Goal: Task Accomplishment & Management: Manage account settings

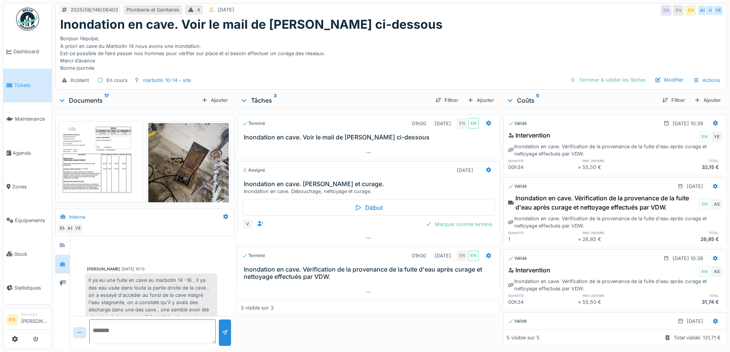
scroll to position [196, 0]
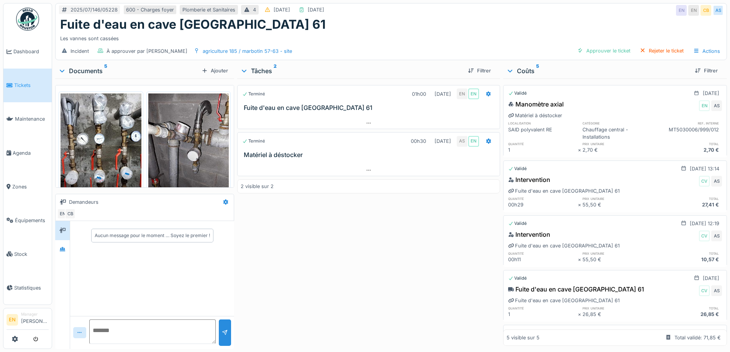
click at [319, 251] on div "Terminé 01h00 04/07/2025 EN EN Fuite d'eau en cave Marbotin 61 Terminé 00h30 26…" at bounding box center [368, 212] width 262 height 267
click at [350, 252] on div "Terminé 01h00 04/07/2025 EN EN Fuite d'eau en cave Marbotin 61 Terminé 00h30 26…" at bounding box center [368, 212] width 262 height 267
click at [64, 250] on icon at bounding box center [62, 249] width 5 height 4
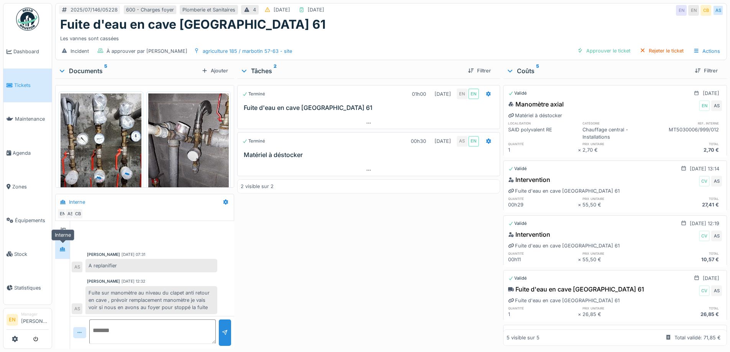
scroll to position [56, 0]
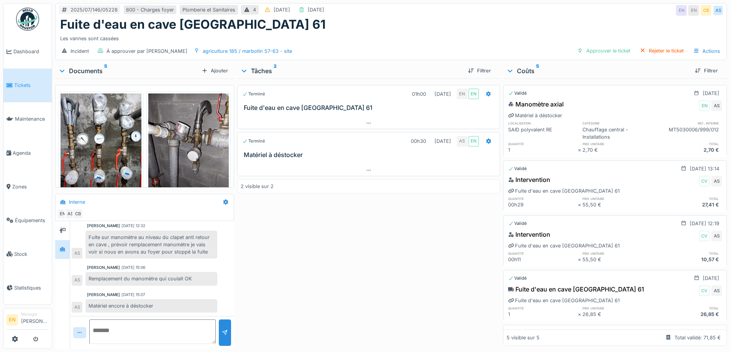
click at [309, 254] on div "Terminé 01h00 04/07/2025 EN EN Fuite d'eau en cave Marbotin 61 Terminé 00h30 26…" at bounding box center [368, 212] width 262 height 267
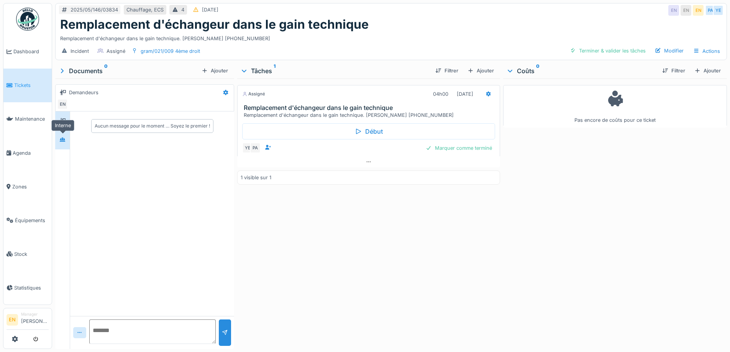
click at [66, 145] on div at bounding box center [62, 139] width 11 height 13
click at [65, 144] on div at bounding box center [62, 140] width 11 height 10
click at [399, 272] on div "Assigné 04h00 [DATE] Remplacement d'échangeur dans le gain technique Remplaceme…" at bounding box center [368, 212] width 262 height 267
click at [486, 95] on icon at bounding box center [488, 93] width 5 height 5
click at [298, 100] on div "Assigné 04h00 14/05/2025 Remplacement d'échangeur dans le gain technique Rempla…" at bounding box center [368, 102] width 262 height 34
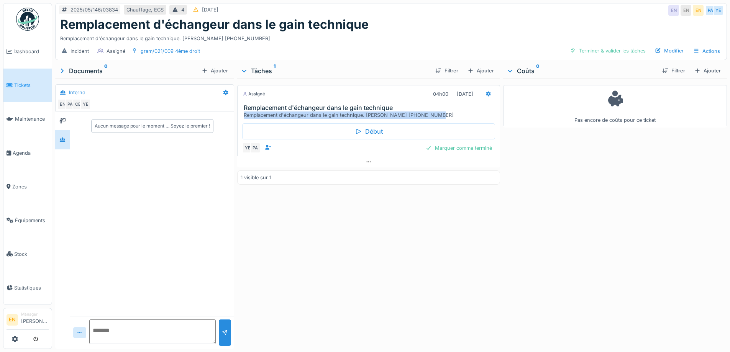
drag, startPoint x: 242, startPoint y: 114, endPoint x: 435, endPoint y: 112, distance: 192.3
click at [435, 112] on div "Remplacement d'échangeur dans le gain technique. Mme CENTENO 0486.67.05.21" at bounding box center [370, 114] width 252 height 7
copy div "Remplacement d'échangeur dans le gain technique. Mme CENTENO 0486.67.05.21"
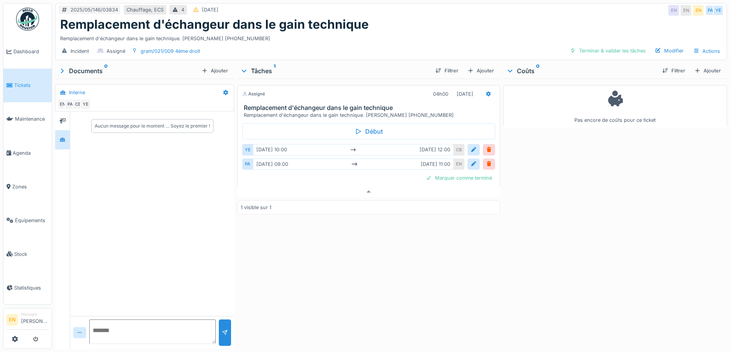
click at [576, 196] on div "Pas encore de coûts pour ce ticket" at bounding box center [615, 212] width 224 height 267
click at [485, 68] on div "Ajouter" at bounding box center [480, 70] width 33 height 10
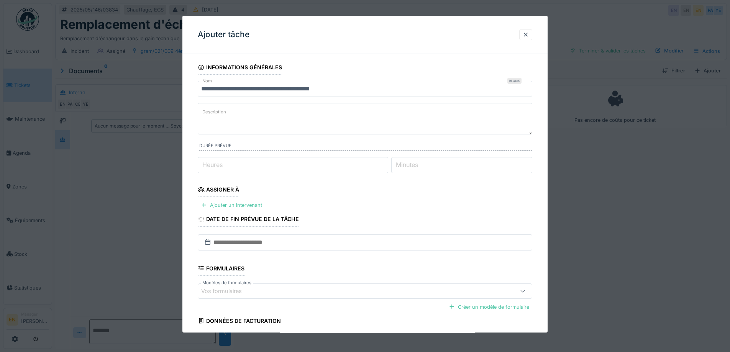
click at [262, 120] on textarea "Description" at bounding box center [365, 118] width 334 height 31
paste textarea "**********"
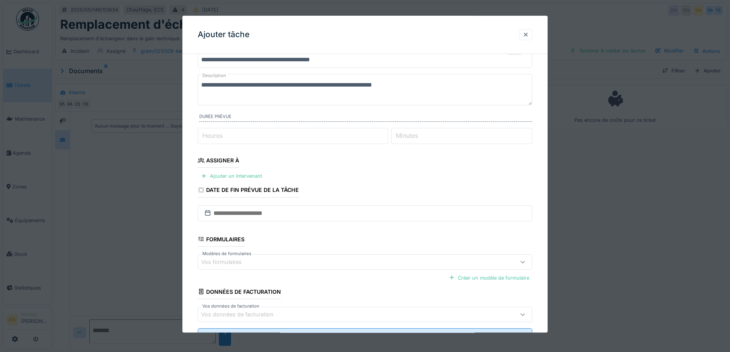
scroll to position [62, 0]
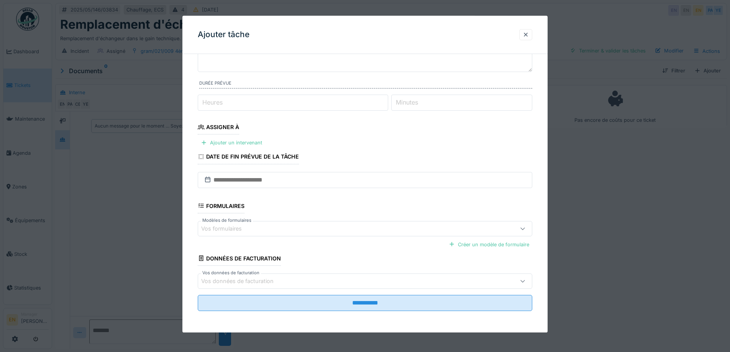
type textarea "**********"
type input "*"
click at [388, 101] on input "*" at bounding box center [293, 103] width 190 height 16
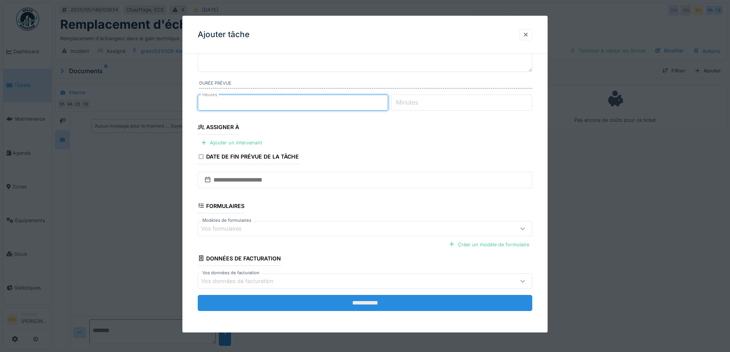
click at [381, 307] on input "**********" at bounding box center [365, 303] width 334 height 16
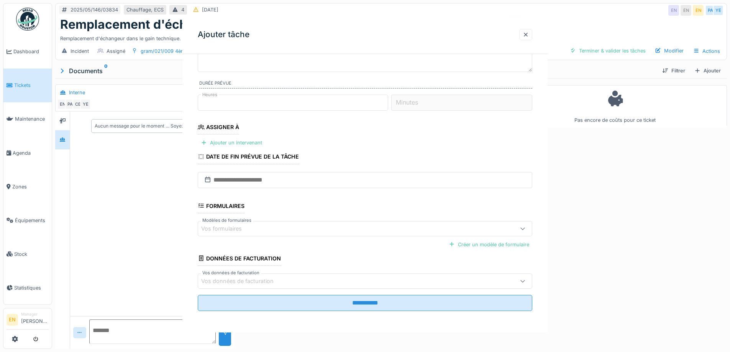
scroll to position [0, 0]
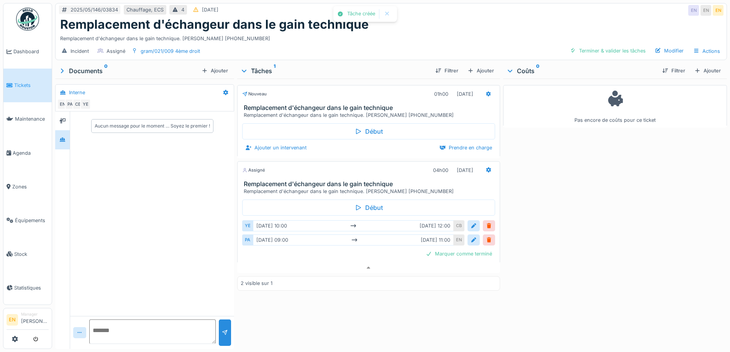
click at [560, 226] on div "Pas encore de coûts pour ce ticket" at bounding box center [615, 212] width 224 height 267
click at [408, 32] on div "Remplacement d'échangeur dans le gain technique. Mme CENTENO 0486.67.05.21" at bounding box center [390, 37] width 661 height 10
click at [590, 231] on div "Pas encore de coûts pour ce ticket" at bounding box center [615, 212] width 224 height 267
click at [353, 34] on div "Remplacement d'échangeur dans le gain technique. Mme CENTENO 0486.67.05.21" at bounding box center [390, 37] width 661 height 10
drag, startPoint x: 555, startPoint y: 198, endPoint x: 514, endPoint y: 167, distance: 50.6
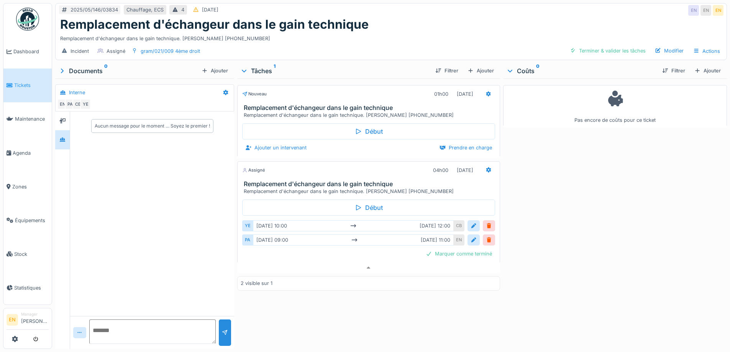
click at [555, 199] on div "Pas encore de coûts pour ce ticket" at bounding box center [615, 212] width 224 height 267
click at [404, 17] on div "Remplacement d'échangeur dans le gain technique" at bounding box center [390, 24] width 661 height 15
drag, startPoint x: 597, startPoint y: 258, endPoint x: 577, endPoint y: 242, distance: 25.3
click at [597, 256] on div "Pas encore de coûts pour ce ticket" at bounding box center [615, 212] width 224 height 267
click at [613, 231] on div "Pas encore de coûts pour ce ticket" at bounding box center [615, 212] width 224 height 267
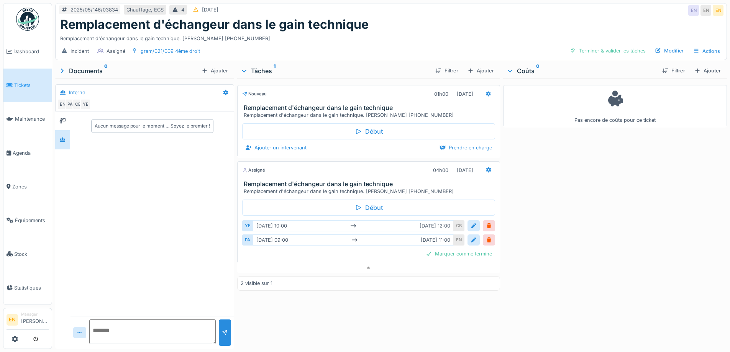
click at [613, 231] on div "Pas encore de coûts pour ce ticket" at bounding box center [615, 212] width 224 height 267
click at [616, 234] on div "Pas encore de coûts pour ce ticket" at bounding box center [615, 212] width 224 height 267
click at [594, 197] on div "Pas encore de coûts pour ce ticket" at bounding box center [615, 212] width 224 height 267
drag, startPoint x: 220, startPoint y: 33, endPoint x: 259, endPoint y: 34, distance: 38.7
click at [259, 34] on div "Remplacement d'échangeur dans le gain technique. Mme CENTENO 0486.67.05.21" at bounding box center [390, 37] width 661 height 10
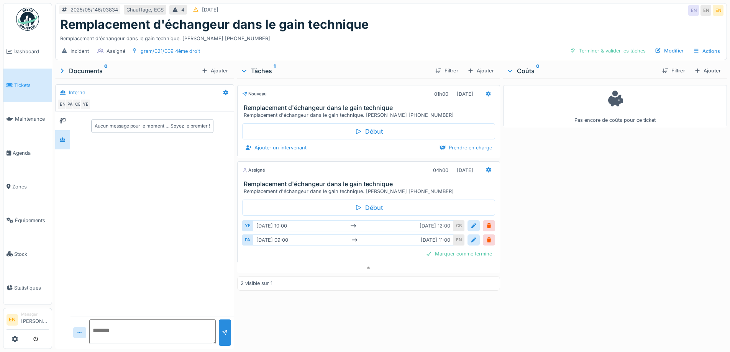
click at [409, 24] on div "Remplacement d'échangeur dans le gain technique" at bounding box center [390, 24] width 661 height 15
click at [172, 322] on textarea at bounding box center [152, 331] width 126 height 25
click at [94, 336] on textarea "**********" at bounding box center [152, 331] width 126 height 25
click at [149, 333] on textarea "**********" at bounding box center [152, 331] width 126 height 25
type textarea "**********"
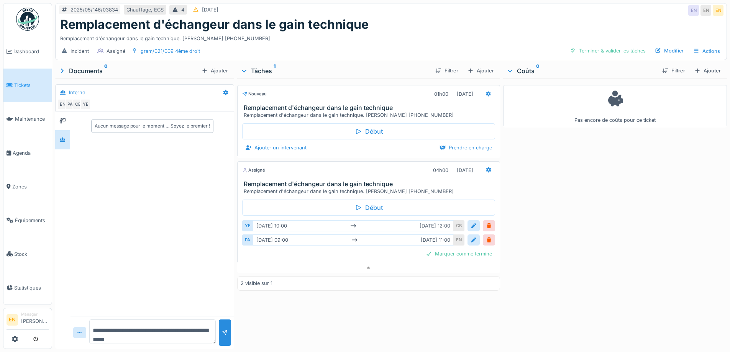
click at [214, 330] on div "**********" at bounding box center [152, 332] width 164 height 33
click at [223, 331] on div at bounding box center [225, 332] width 12 height 26
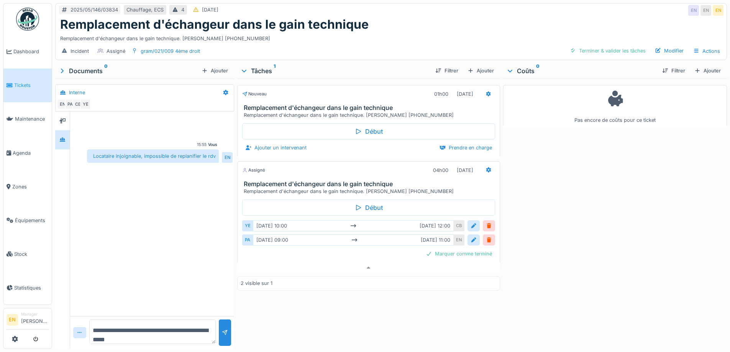
click at [577, 190] on div "Pas encore de coûts pour ce ticket" at bounding box center [615, 212] width 224 height 267
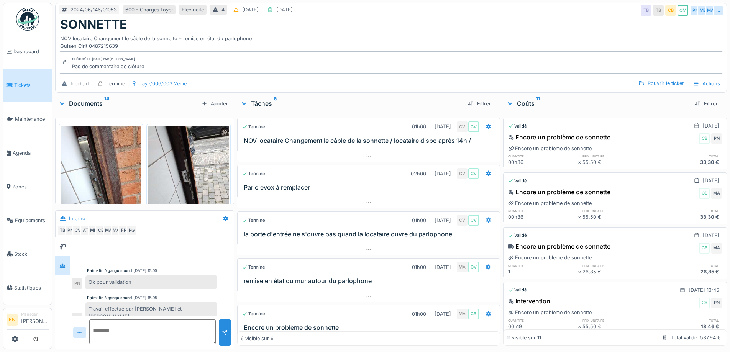
scroll to position [69, 0]
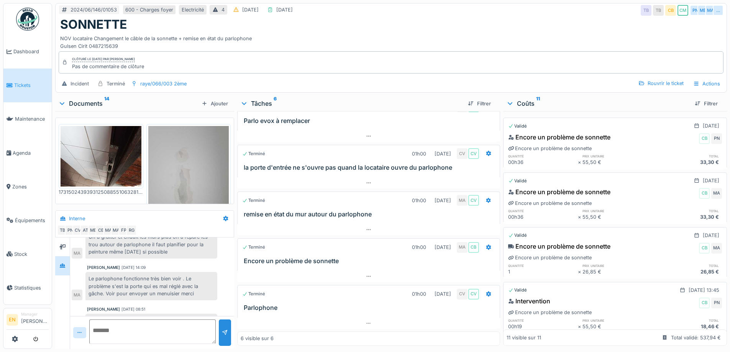
click at [465, 19] on div "SONNETTE" at bounding box center [390, 24] width 661 height 15
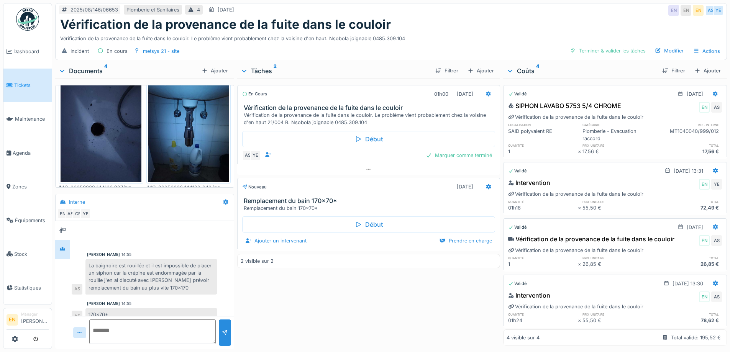
scroll to position [77, 0]
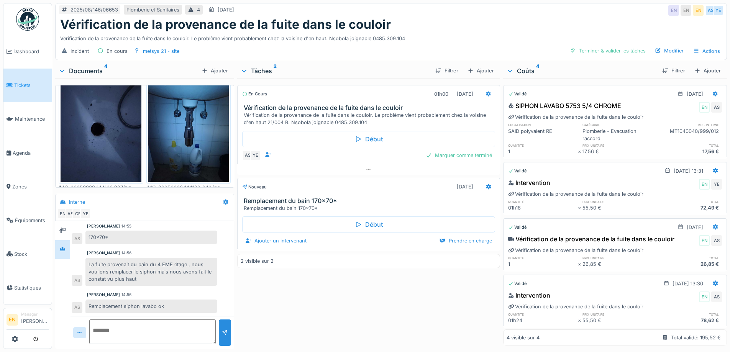
click at [479, 30] on div "Vérification de la provenance de la fuite dans le couloir" at bounding box center [390, 24] width 661 height 15
click at [378, 296] on div "En cours 01h00 26/08/2025 Vérification de la provenance de la fuite dans le cou…" at bounding box center [368, 212] width 262 height 267
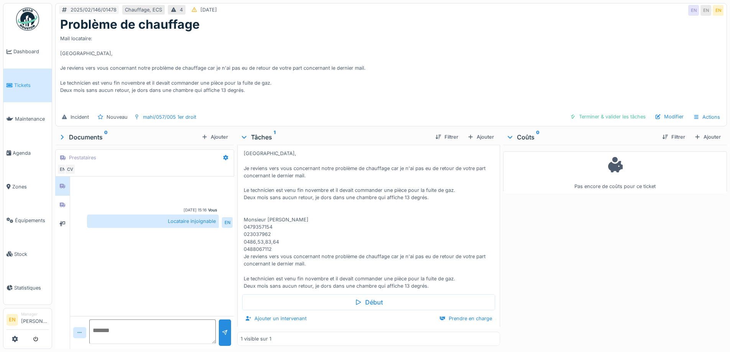
scroll to position [6, 0]
click at [361, 102] on div "Mail locataire: [GEOGRAPHIC_DATA], Je reviens vers vous concernant notre problè…" at bounding box center [390, 70] width 661 height 77
click at [570, 49] on div "Mail locataire: [GEOGRAPHIC_DATA], Je reviens vers vous concernant notre problè…" at bounding box center [390, 70] width 661 height 77
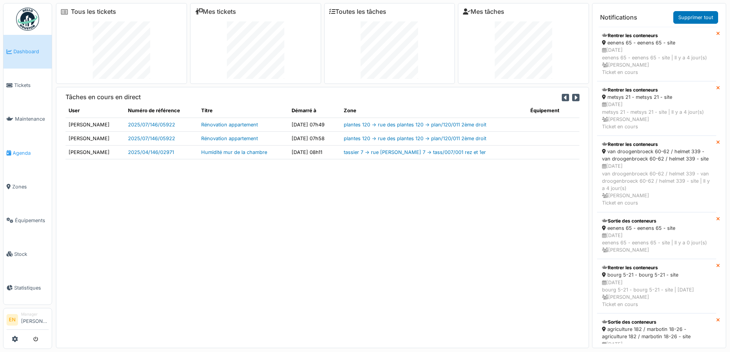
click at [17, 152] on span "Agenda" at bounding box center [31, 152] width 36 height 7
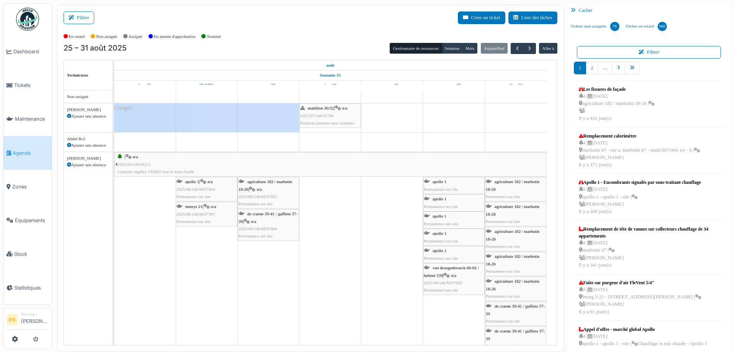
click at [341, 37] on div "En retard Non assigné Assigné En attente d'approbation Terminé" at bounding box center [311, 36] width 494 height 13
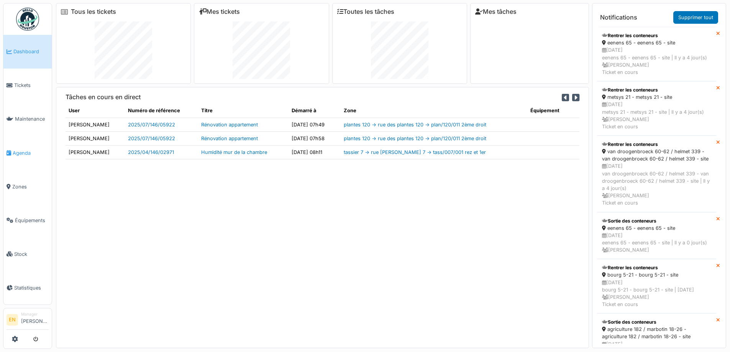
click at [25, 150] on span "Agenda" at bounding box center [31, 152] width 36 height 7
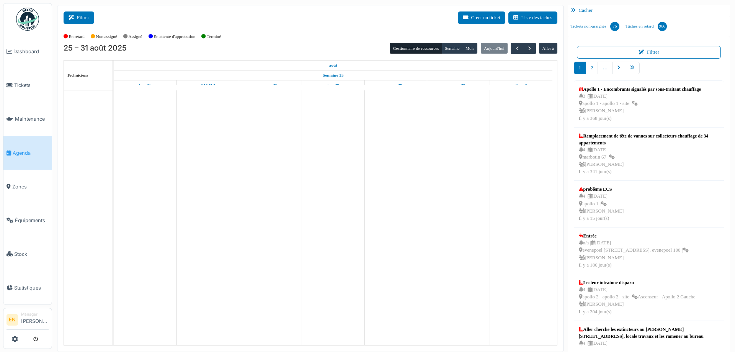
click at [83, 19] on button "Filtrer" at bounding box center [79, 17] width 31 height 13
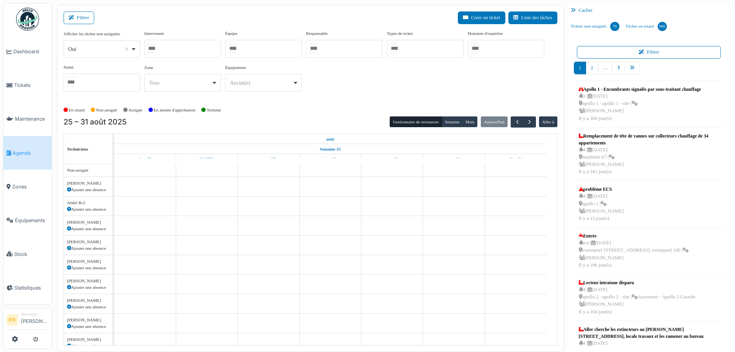
click at [272, 47] on div at bounding box center [263, 49] width 77 height 18
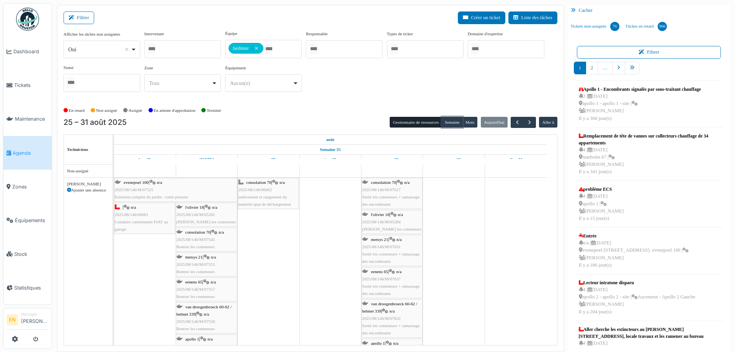
drag, startPoint x: 449, startPoint y: 122, endPoint x: 260, endPoint y: 367, distance: 309.2
click at [260, 352] on html "Dashboard Tickets Maintenance Agenda Zones Équipements Stock Statistiques EN Ma…" at bounding box center [367, 176] width 735 height 352
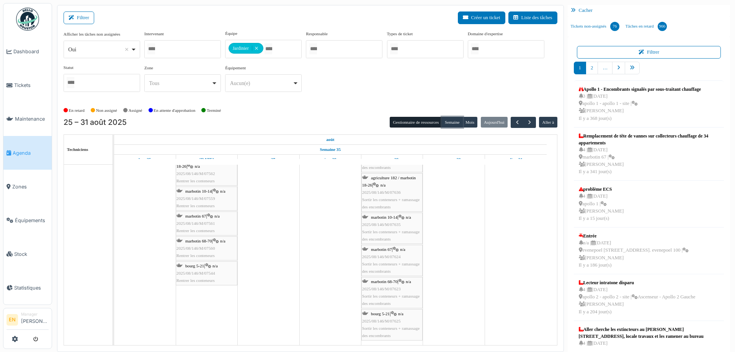
scroll to position [256, 0]
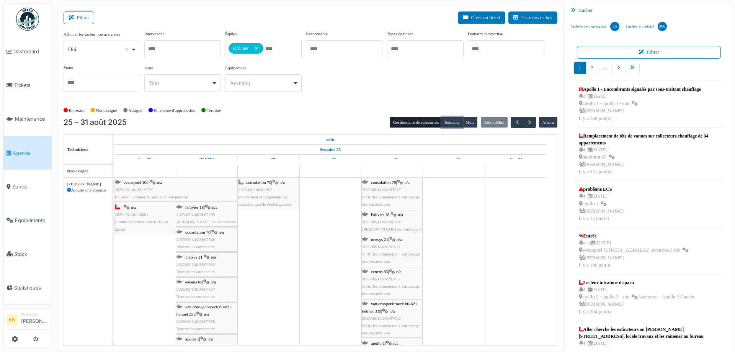
click at [196, 218] on div "l'olivier 18 | n/a 2025/08/146/M/05285 Olivier - Rentrer les conteneurs" at bounding box center [207, 215] width 60 height 22
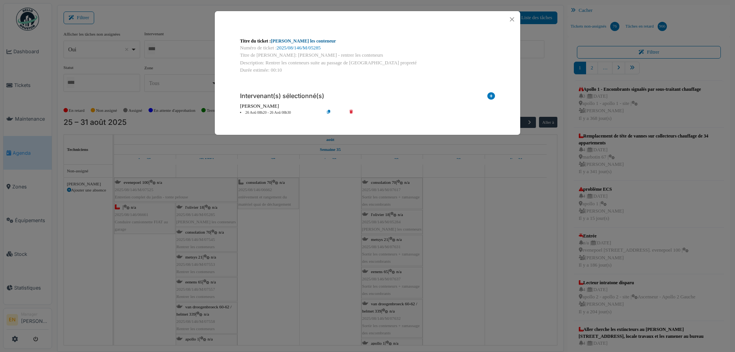
click at [321, 39] on link "Olivier - Rentrer les conteneur" at bounding box center [303, 40] width 65 height 5
click at [513, 19] on button "Close" at bounding box center [512, 19] width 10 height 10
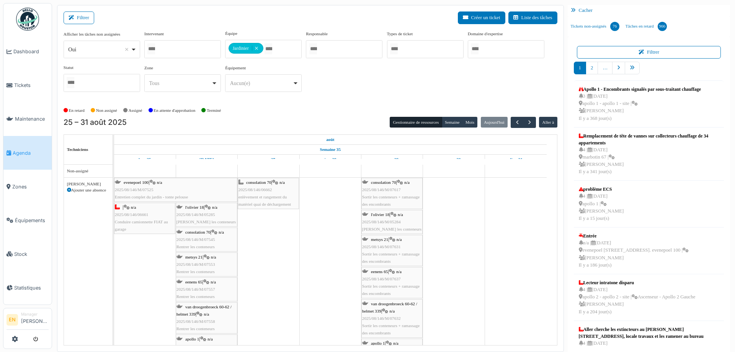
click at [200, 234] on div "consolation 70 | n/a 2025/08/146/M/07545 Rentrer les conteneurs" at bounding box center [207, 240] width 60 height 22
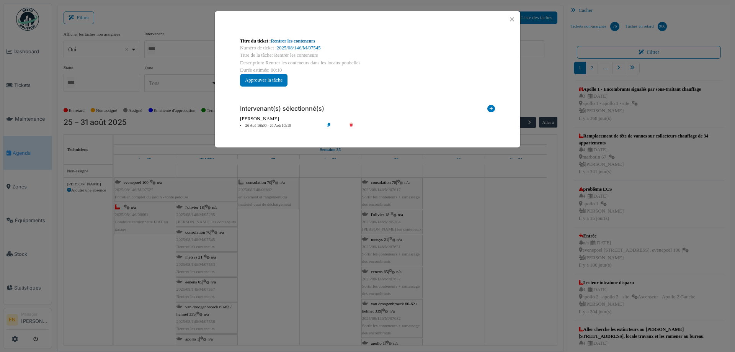
click at [300, 39] on link "Rentrer les conteneurs" at bounding box center [293, 40] width 44 height 5
click at [513, 21] on button "Close" at bounding box center [512, 19] width 10 height 10
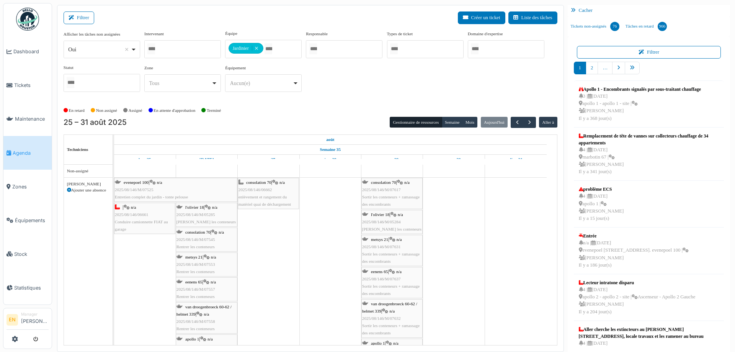
click at [205, 267] on div "metsys 21 | n/a 2025/08/146/M/07553 Rentrer les conteneurs" at bounding box center [207, 265] width 60 height 22
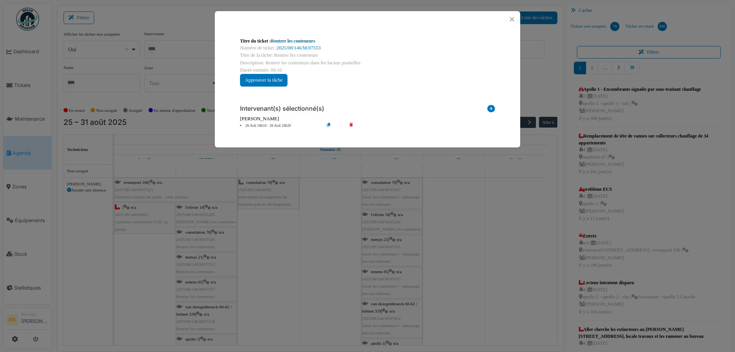
click at [299, 41] on link "Rentrer les conteneurs" at bounding box center [293, 40] width 44 height 5
click at [512, 21] on button "Close" at bounding box center [512, 19] width 10 height 10
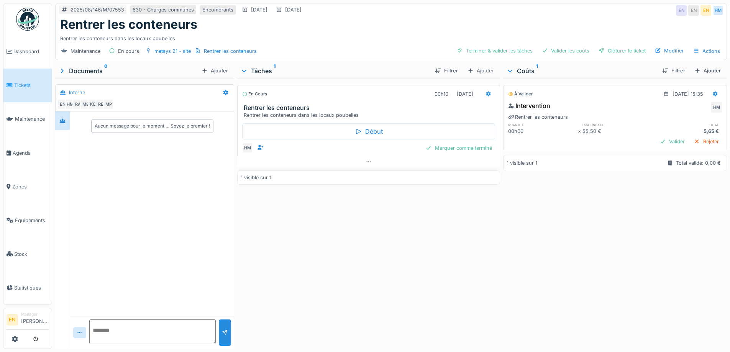
click at [541, 298] on div "À valider [DATE] 15:35 Intervention HM Rentrer les conteneurs quantité prix uni…" at bounding box center [615, 212] width 224 height 267
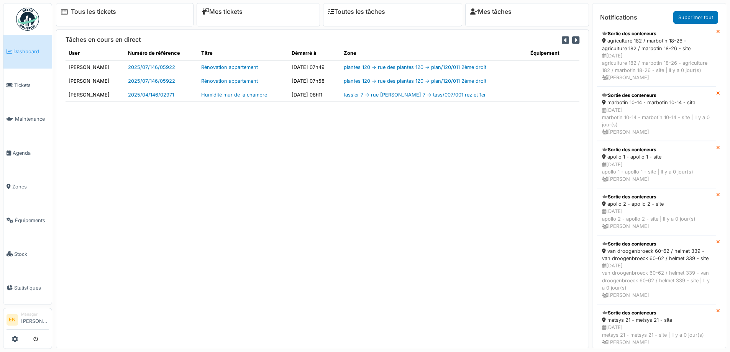
scroll to position [345, 0]
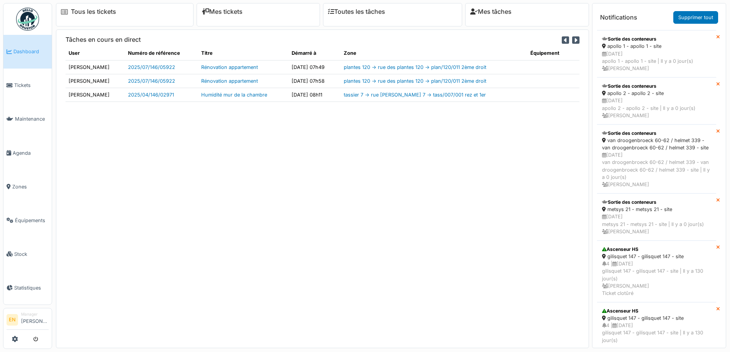
drag, startPoint x: 424, startPoint y: 212, endPoint x: 404, endPoint y: 208, distance: 19.9
click at [424, 212] on div "Tâches en cours en direct User Numéro de référence Titre Démarré à Zone Équipem…" at bounding box center [322, 188] width 533 height 318
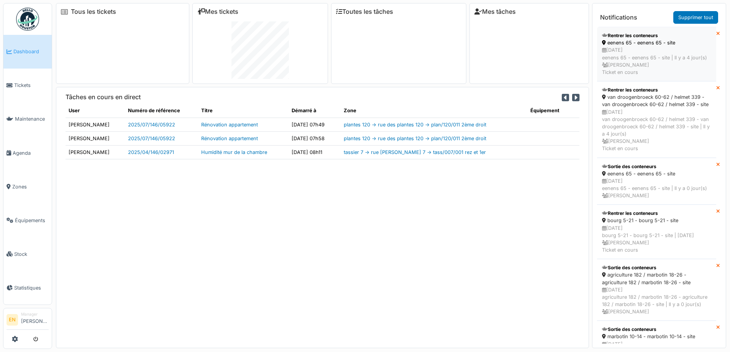
click at [636, 41] on div "eenens 65 - eenens 65 - site" at bounding box center [656, 42] width 109 height 7
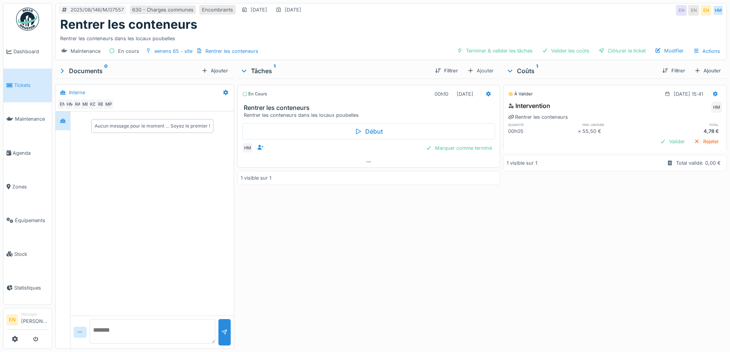
drag, startPoint x: 377, startPoint y: 266, endPoint x: 376, endPoint y: 277, distance: 11.2
click at [377, 267] on div "En cours 00h10 [DATE] Rentrer les conteneurs Rentrer les conteneurs dans les lo…" at bounding box center [368, 212] width 262 height 267
drag, startPoint x: 390, startPoint y: 267, endPoint x: 344, endPoint y: 260, distance: 46.2
click at [386, 267] on div "En cours 00h10 [DATE] Rentrer les conteneurs Rentrer les conteneurs dans les lo…" at bounding box center [368, 212] width 262 height 267
click at [313, 268] on div "En cours 00h10 [DATE] Rentrer les conteneurs Rentrer les conteneurs dans les lo…" at bounding box center [368, 212] width 262 height 267
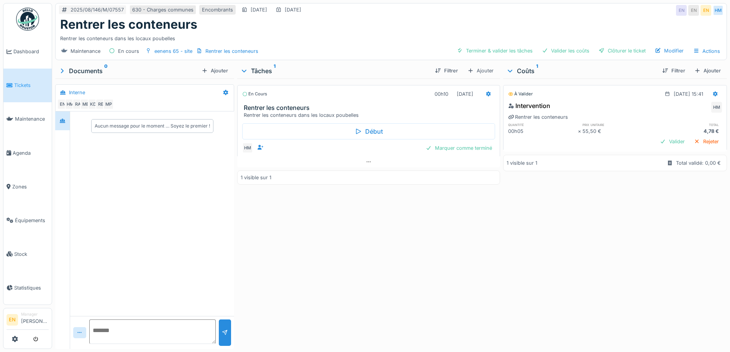
click at [326, 233] on div "En cours 00h10 [DATE] Rentrer les conteneurs Rentrer les conteneurs dans les lo…" at bounding box center [368, 212] width 262 height 267
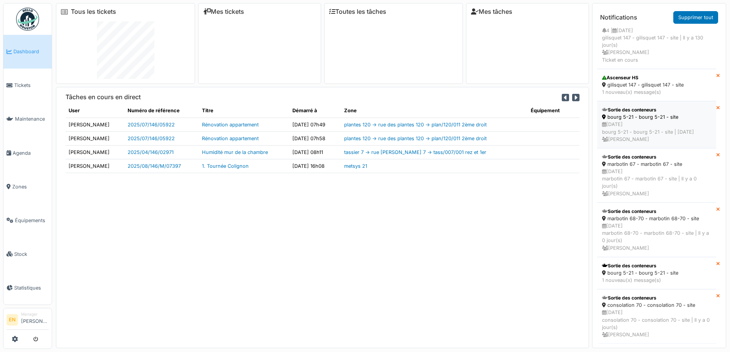
scroll to position [8, 0]
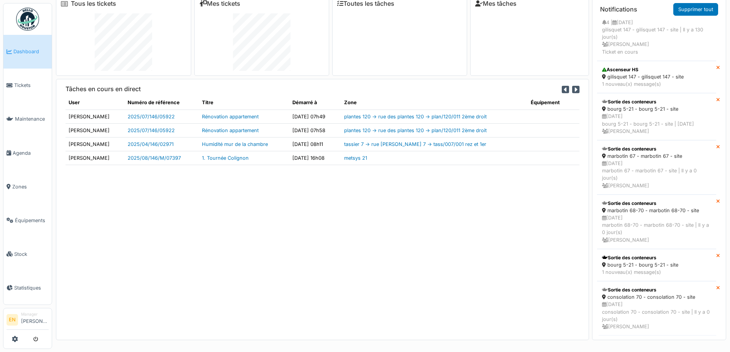
click at [350, 162] on td "metsys 21" at bounding box center [434, 158] width 186 height 14
click at [344, 188] on div "Tâches en cours en direct User Numéro de référence Titre Démarré à Zone Équipem…" at bounding box center [322, 209] width 533 height 261
click at [336, 212] on div "Tâches en cours en direct User Numéro de référence Titre Démarré à Zone Équipem…" at bounding box center [322, 209] width 533 height 261
click at [259, 254] on div "Tâches en cours en direct User Numéro de référence Titre Démarré à Zone Équipem…" at bounding box center [322, 209] width 533 height 261
drag, startPoint x: 413, startPoint y: 220, endPoint x: 518, endPoint y: 95, distance: 163.9
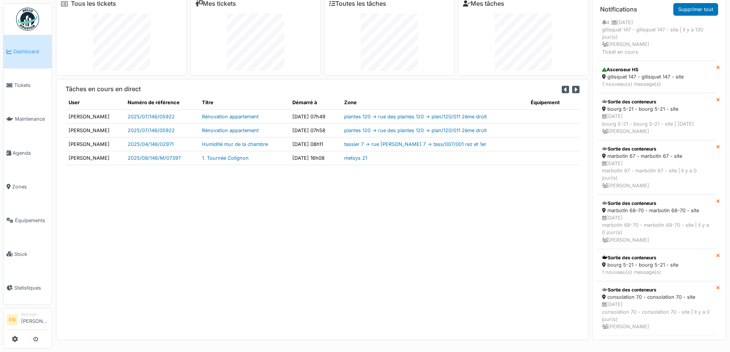
click at [413, 220] on div "Tâches en cours en direct User Numéro de référence Titre Démarré à Zone Équipem…" at bounding box center [322, 209] width 533 height 261
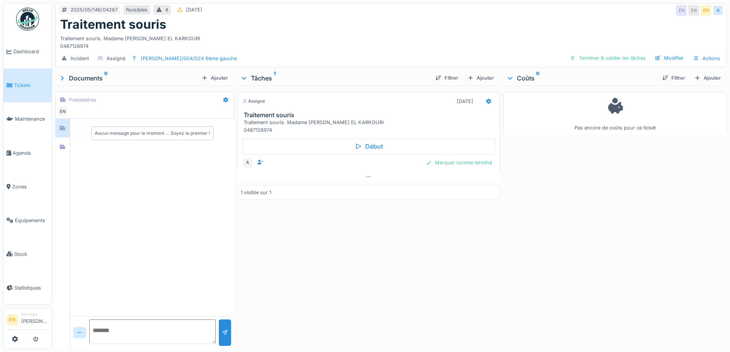
click at [339, 250] on div "Assigné [DATE] Traitement souris Traitement souris. Madame [PERSON_NAME] EL KAR…" at bounding box center [368, 216] width 262 height 260
drag, startPoint x: 328, startPoint y: 241, endPoint x: 197, endPoint y: 155, distance: 156.6
click at [320, 235] on div "Assigné 22/05/2025 Traitement souris Traitement souris. Madame Naziha EL KARKOU…" at bounding box center [368, 216] width 262 height 260
click at [134, 191] on div "Aucun message pour le moment … Soyez le premier !" at bounding box center [152, 217] width 164 height 197
click at [412, 227] on div "Assigné 22/05/2025 Traitement souris Traitement souris. Madame Naziha EL KARKOU…" at bounding box center [368, 216] width 262 height 260
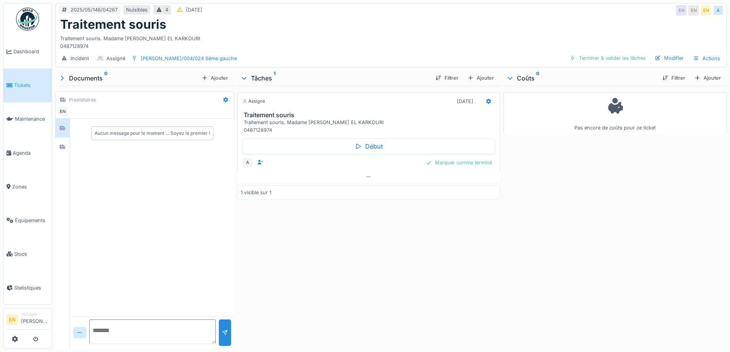
click at [262, 40] on div "Traitement souris. Madame Naziha EL KARKOURI 0487128974" at bounding box center [390, 41] width 661 height 18
click at [267, 33] on div "Traitement souris. Madame Naziha EL KARKOURI 0487128974" at bounding box center [390, 41] width 661 height 18
click at [139, 319] on textarea at bounding box center [152, 331] width 126 height 25
type textarea "**********"
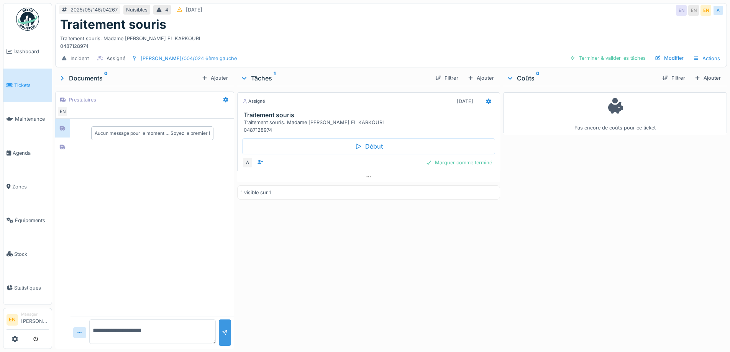
click at [224, 329] on div at bounding box center [225, 332] width 6 height 7
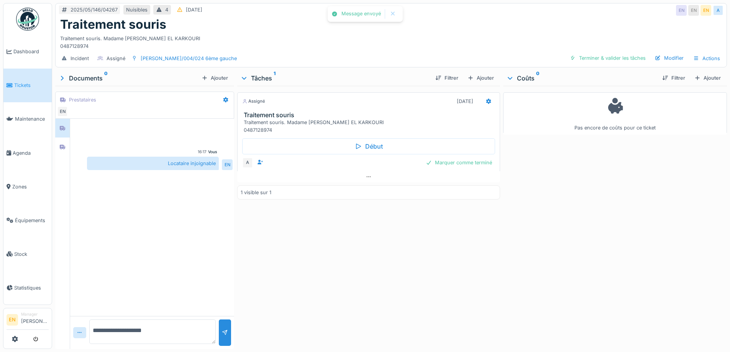
click at [376, 268] on div "Assigné 22/05/2025 Traitement souris Traitement souris. Madame Naziha EL KARKOU…" at bounding box center [368, 216] width 262 height 260
click at [145, 328] on textarea "**********" at bounding box center [152, 331] width 126 height 25
type textarea "**********"
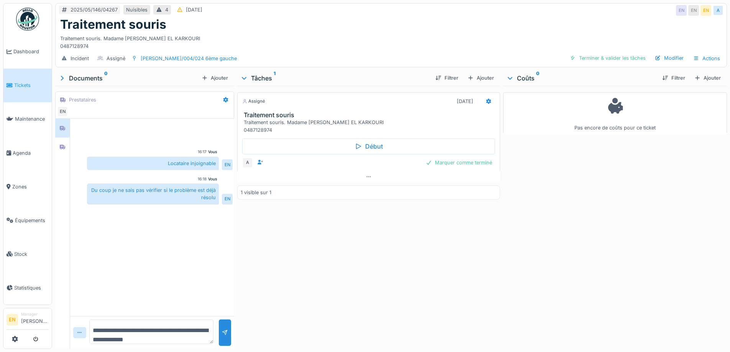
click at [325, 293] on div "Assigné 22/05/2025 Traitement souris Traitement souris. Madame Naziha EL KARKOU…" at bounding box center [368, 216] width 262 height 260
click at [528, 17] on div "Traitement souris" at bounding box center [390, 24] width 661 height 15
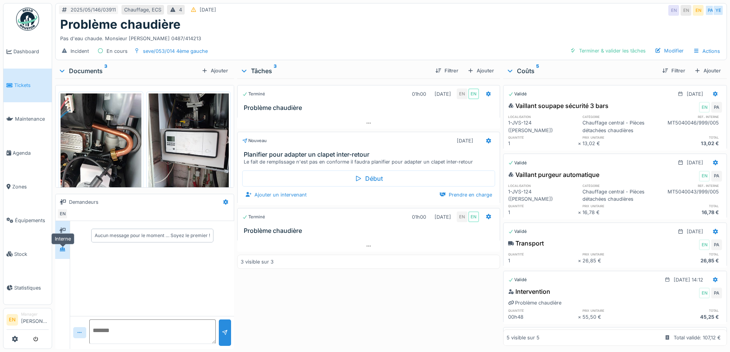
click at [60, 252] on icon at bounding box center [62, 249] width 6 height 5
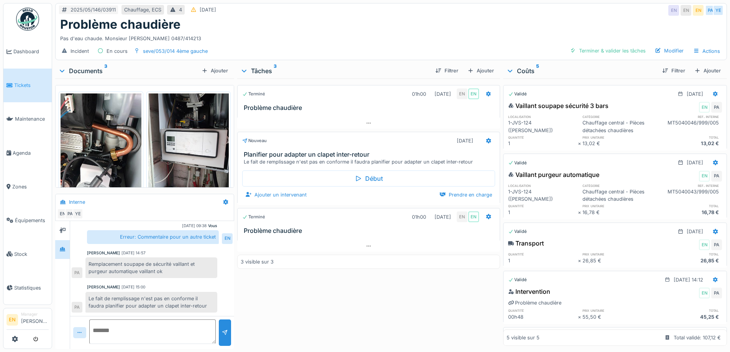
click at [329, 314] on div "Terminé 01h00 12/05/2025 EN EN Problème chaudière Nouveau 14/05/2025 Planifier …" at bounding box center [368, 212] width 262 height 267
click at [327, 310] on div "Terminé 01h00 12/05/2025 EN EN Problème chaudière Nouveau 14/05/2025 Planifier …" at bounding box center [368, 212] width 262 height 267
click at [320, 51] on div "Incident En cours seve/053/014 4ème gauche Terminer & valider les tâches Modifi…" at bounding box center [391, 51] width 671 height 17
click at [502, 31] on div "Problème chaudière" at bounding box center [390, 24] width 661 height 15
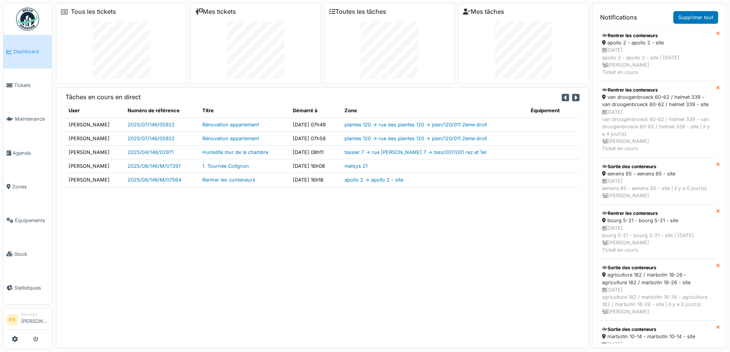
click at [177, 251] on div "Tâches en cours en direct User Numéro de référence Titre Démarré à Zone Équipem…" at bounding box center [322, 217] width 533 height 261
click at [175, 249] on div "Tâches en cours en direct User Numéro de référence Titre Démarré à Zone Équipem…" at bounding box center [322, 217] width 533 height 261
click at [174, 249] on div "Tâches en cours en direct User Numéro de référence Titre Démarré à Zone Équipem…" at bounding box center [322, 217] width 533 height 261
click at [242, 252] on div "Tâches en cours en direct User Numéro de référence Titre Démarré à Zone Équipem…" at bounding box center [322, 217] width 533 height 261
click at [103, 262] on div "Tâches en cours en direct User Numéro de référence Titre Démarré à Zone Équipem…" at bounding box center [322, 217] width 533 height 261
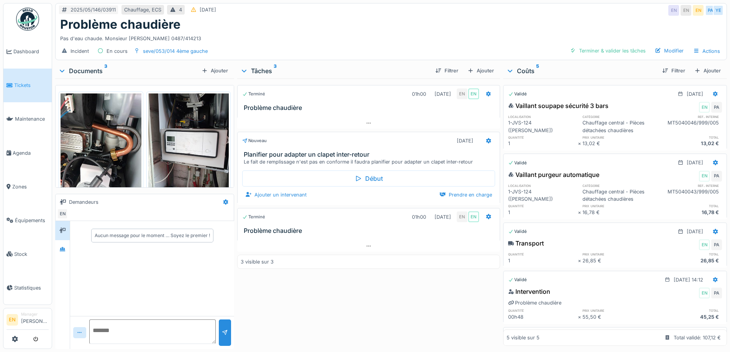
click at [425, 25] on div "Problème chaudière" at bounding box center [390, 24] width 661 height 15
click at [449, 26] on div "Problème chaudière" at bounding box center [390, 24] width 661 height 15
click at [489, 24] on div "Problème chaudière" at bounding box center [390, 24] width 661 height 15
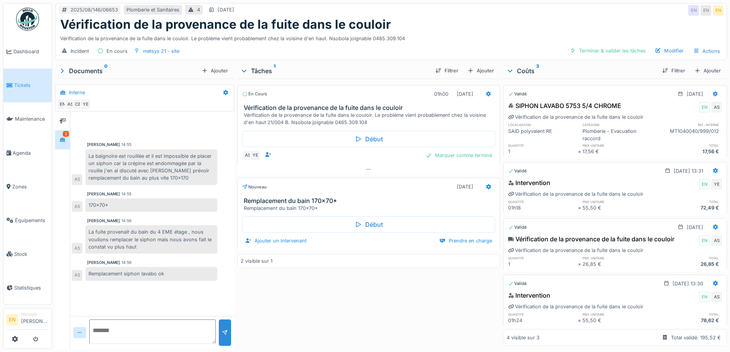
scroll to position [6, 0]
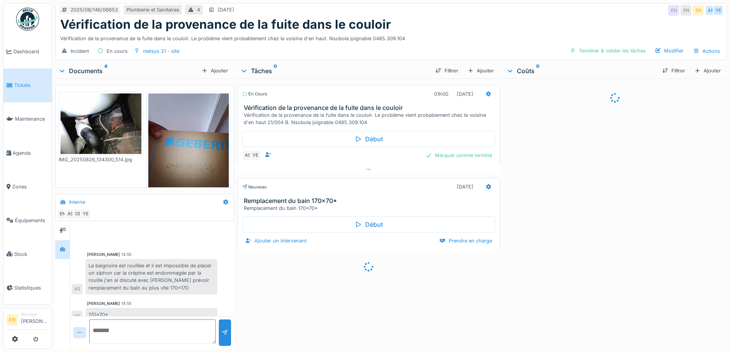
scroll to position [77, 0]
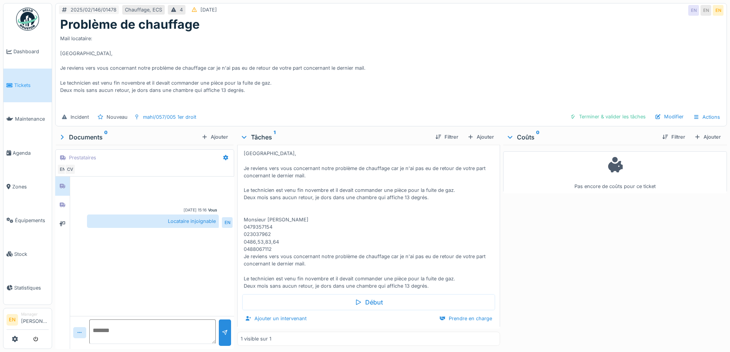
scroll to position [6, 0]
click at [547, 64] on div "Mail locataire: Bonjour, Je reviens vers vous concernant notre problème de chau…" at bounding box center [390, 70] width 661 height 77
click at [282, 314] on div "Ajouter un intervenant" at bounding box center [275, 318] width 67 height 10
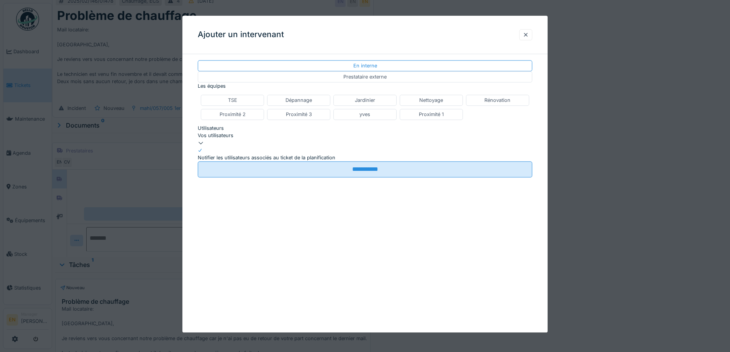
drag, startPoint x: 619, startPoint y: 273, endPoint x: 556, endPoint y: 160, distance: 129.1
click at [612, 254] on div at bounding box center [365, 176] width 730 height 352
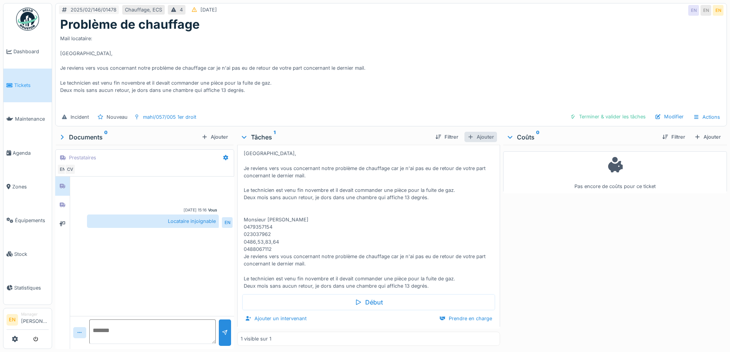
click at [479, 132] on div "Ajouter" at bounding box center [480, 137] width 33 height 10
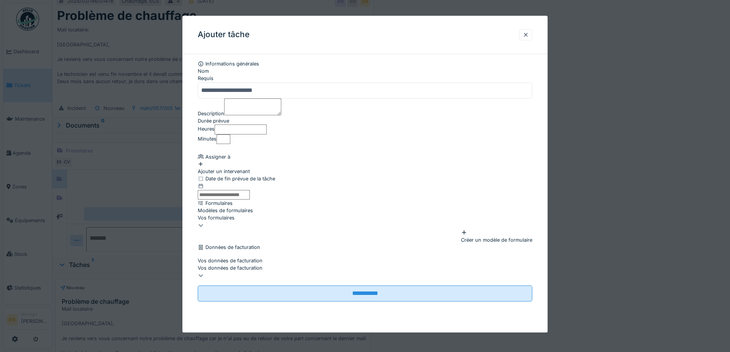
scroll to position [0, 0]
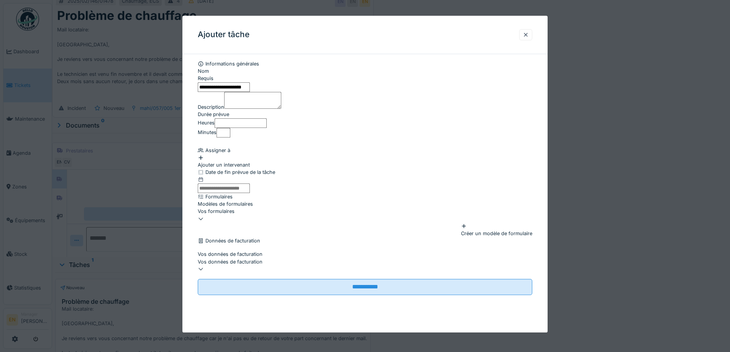
click at [250, 92] on input "**********" at bounding box center [224, 87] width 52 height 10
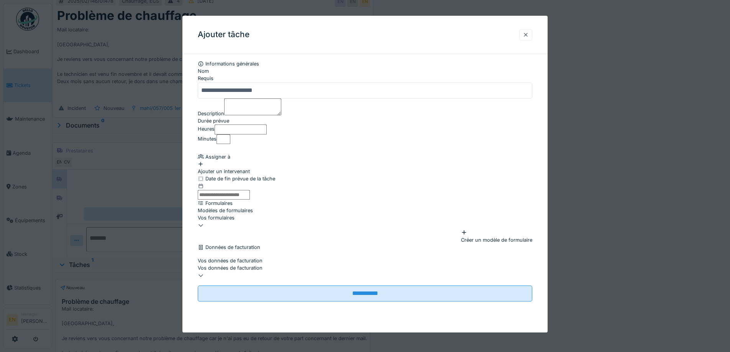
click at [526, 35] on div at bounding box center [525, 34] width 6 height 7
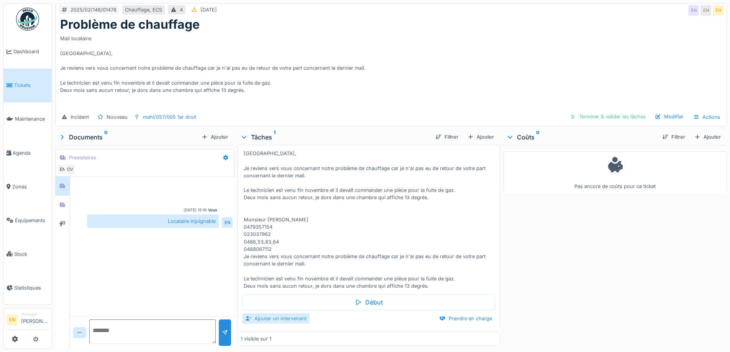
click at [272, 313] on div "Ajouter un intervenant" at bounding box center [275, 318] width 67 height 10
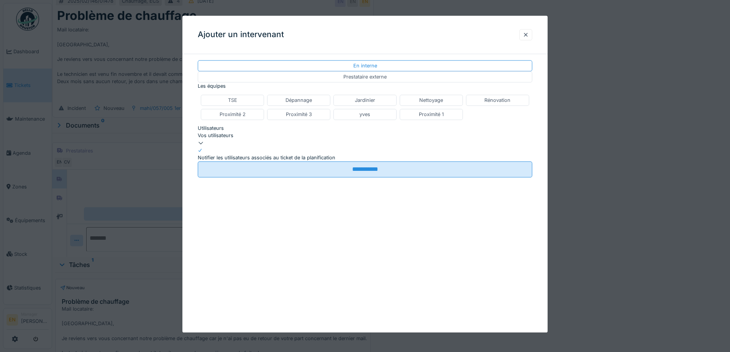
click at [233, 139] on div "Vos utilisateurs" at bounding box center [365, 135] width 334 height 7
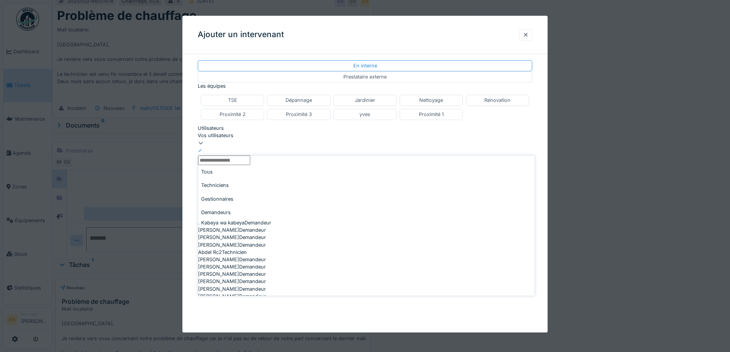
click at [236, 165] on input "Utilisateurs" at bounding box center [224, 161] width 52 height 10
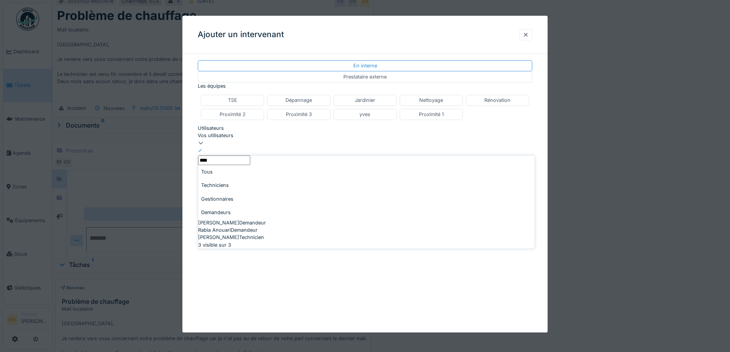
type input "****"
click at [235, 240] on div "Anouar Serifi Technicien" at bounding box center [366, 237] width 336 height 7
type input "*****"
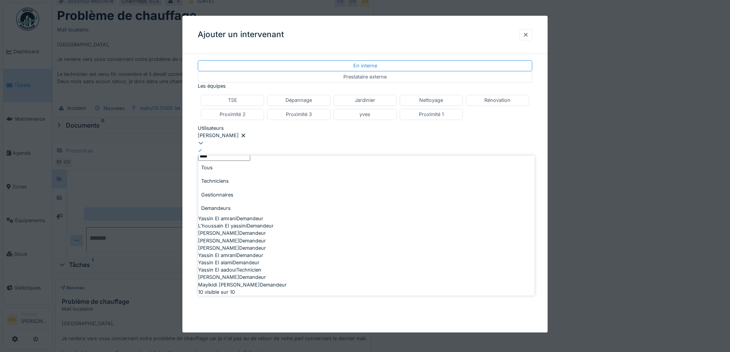
scroll to position [72, 0]
type input "****"
click at [238, 266] on div "Yassin El aadoui Technicien" at bounding box center [366, 269] width 336 height 7
type input "**********"
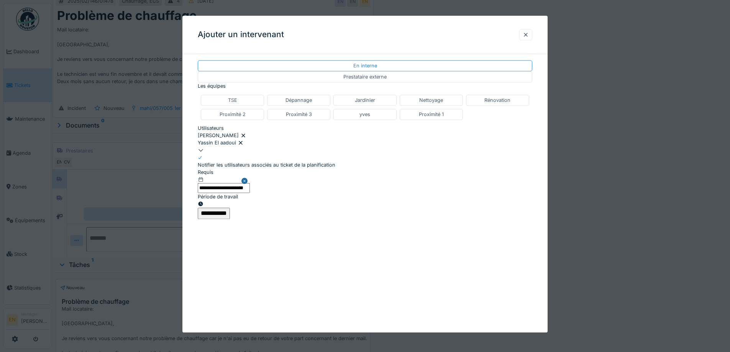
click at [230, 218] on input "**********" at bounding box center [214, 213] width 32 height 11
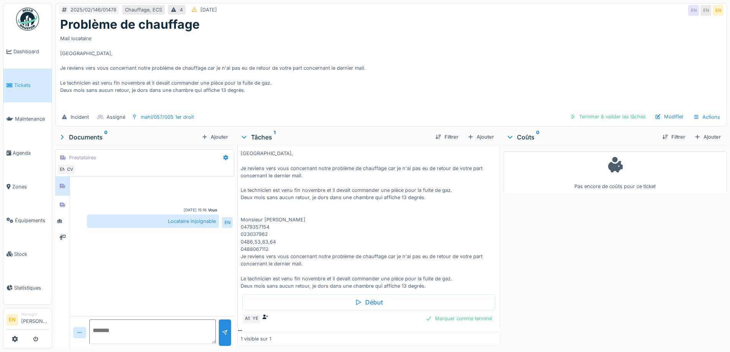
scroll to position [52, 0]
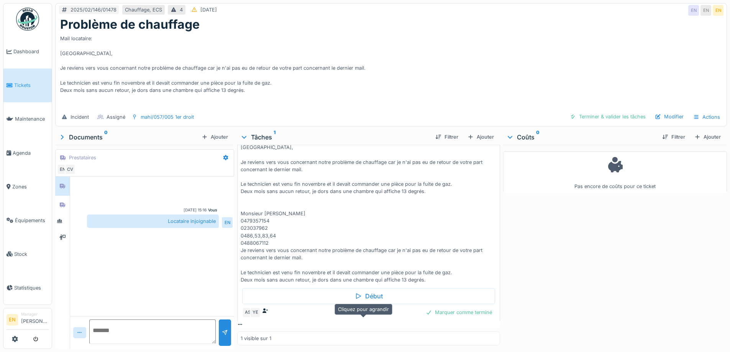
click at [243, 322] on icon at bounding box center [240, 324] width 6 height 5
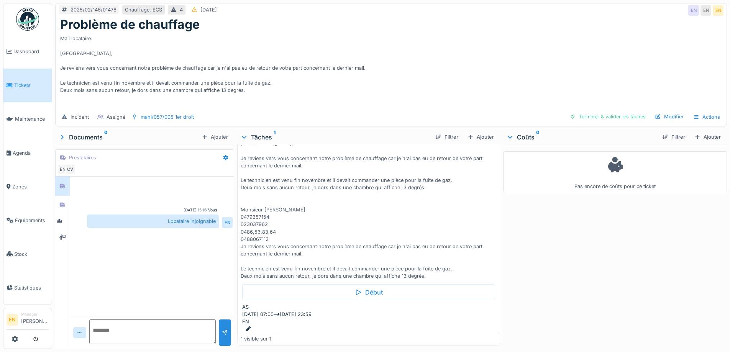
scroll to position [6, 0]
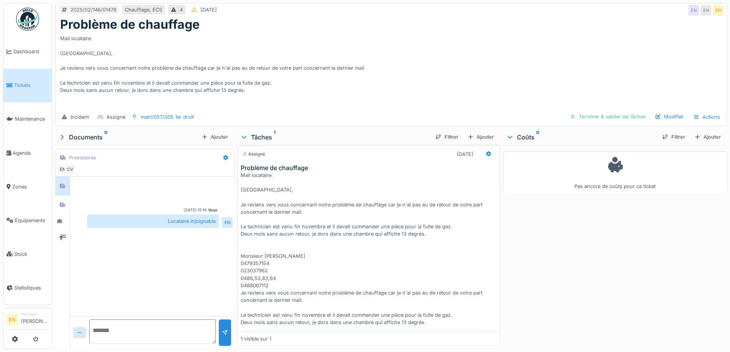
click at [583, 234] on div "Pas encore de coûts pour ce ticket" at bounding box center [615, 245] width 224 height 201
click at [489, 236] on div "Problème de chauffage Mail locataire: Bonjour, Je reviens vers vous concernant …" at bounding box center [368, 245] width 262 height 162
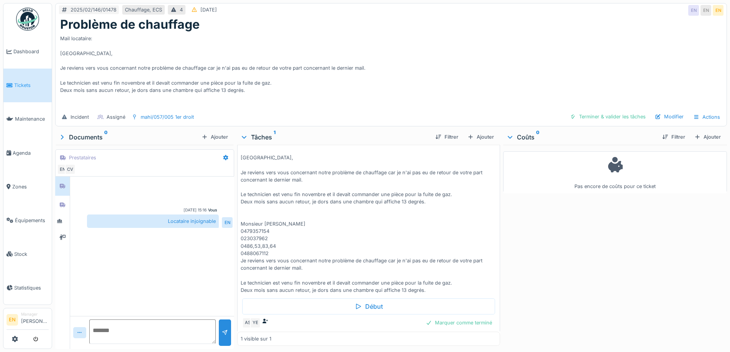
scroll to position [52, 0]
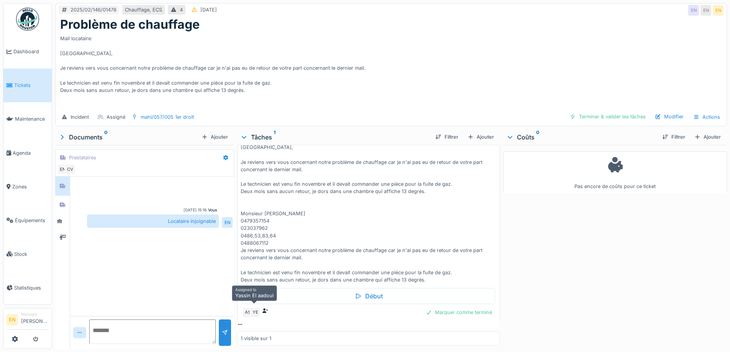
click at [252, 307] on div "YE" at bounding box center [255, 312] width 11 height 11
click at [268, 308] on icon at bounding box center [265, 310] width 6 height 5
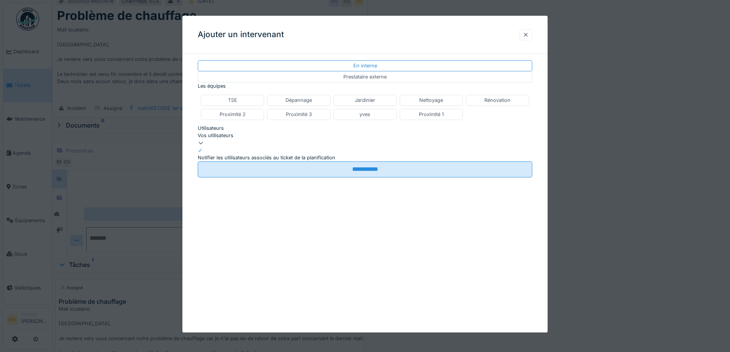
click at [529, 35] on div at bounding box center [525, 34] width 6 height 7
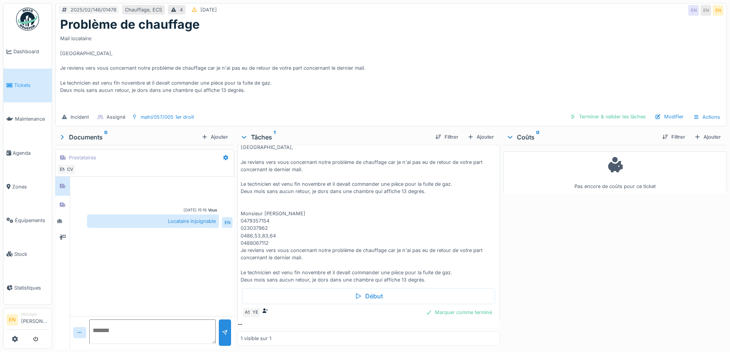
click at [540, 277] on div "Pas encore de coûts pour ce ticket" at bounding box center [615, 245] width 224 height 201
click at [481, 132] on div "Ajouter" at bounding box center [480, 137] width 33 height 10
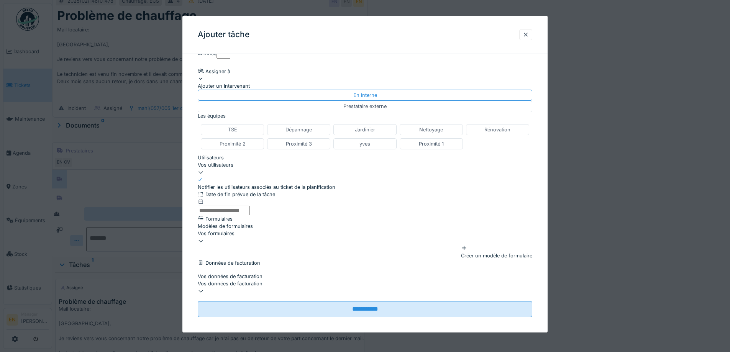
scroll to position [175, 0]
click at [245, 206] on input "text" at bounding box center [224, 211] width 52 height 10
click at [528, 35] on div at bounding box center [525, 34] width 6 height 7
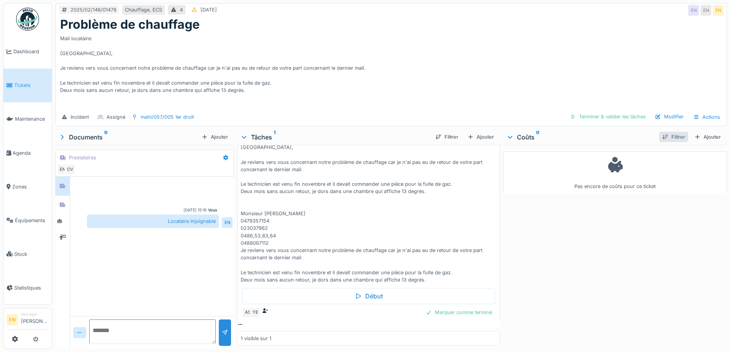
scroll to position [0, 0]
click at [664, 115] on div "Modifier" at bounding box center [669, 116] width 35 height 10
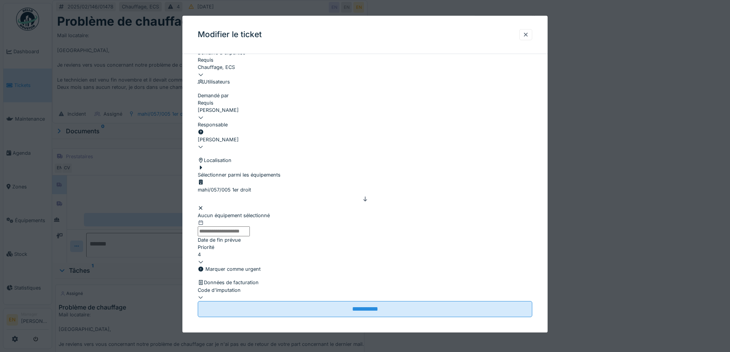
scroll to position [206, 0]
click at [246, 227] on input "text" at bounding box center [224, 232] width 52 height 10
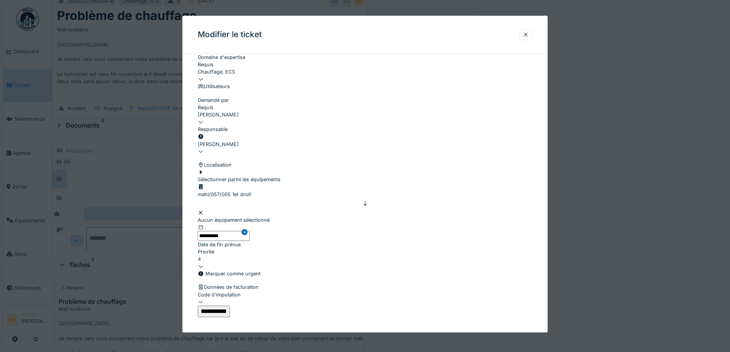
click at [230, 306] on input "**********" at bounding box center [214, 311] width 32 height 11
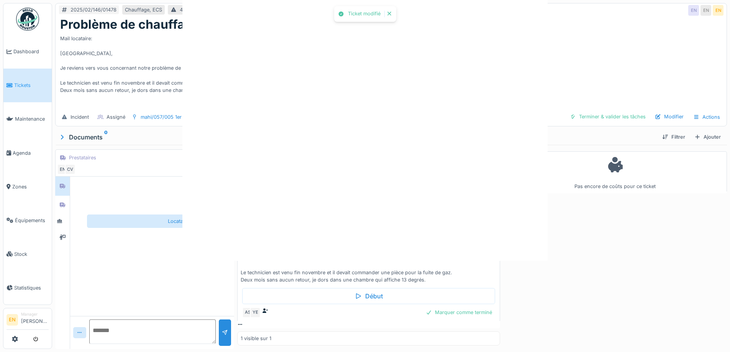
scroll to position [0, 0]
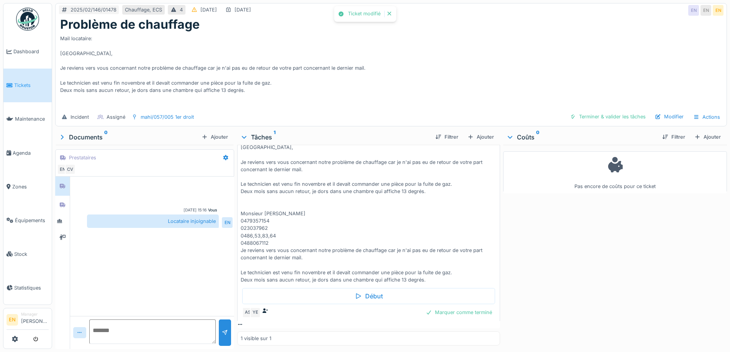
click at [529, 265] on div "Pas encore de coûts pour ce ticket" at bounding box center [615, 245] width 224 height 201
click at [243, 322] on icon at bounding box center [240, 324] width 6 height 5
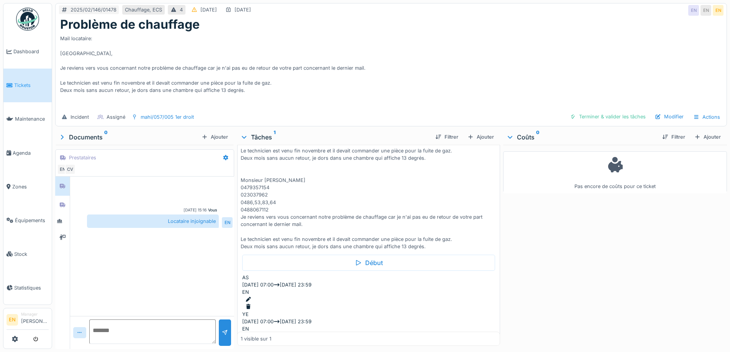
click at [464, 296] on div at bounding box center [369, 299] width 249 height 7
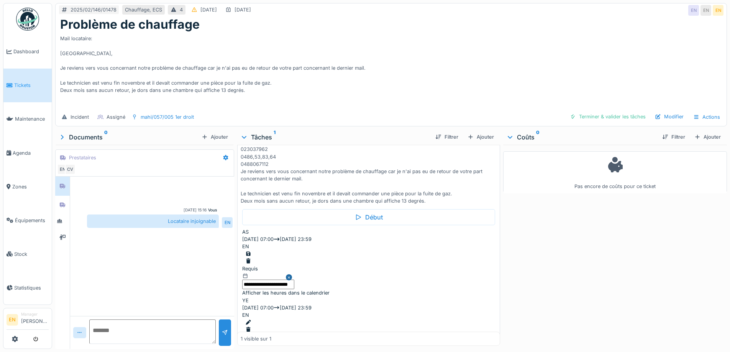
scroll to position [129, 0]
click at [249, 288] on div at bounding box center [368, 288] width 252 height 0
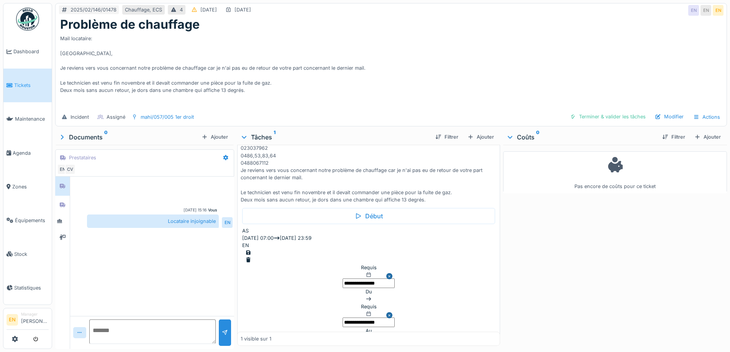
click at [342, 278] on input "**********" at bounding box center [368, 283] width 52 height 10
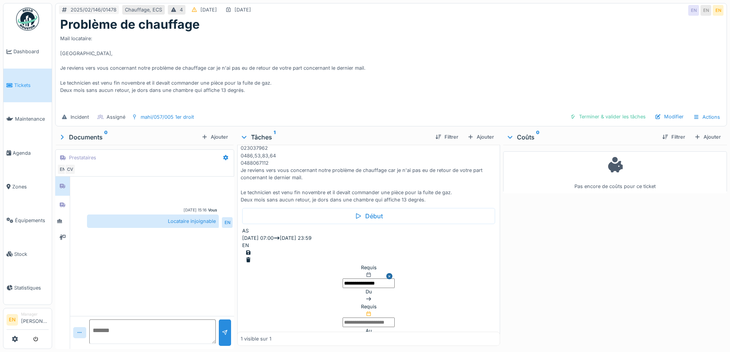
click at [342, 318] on input "text" at bounding box center [368, 323] width 52 height 10
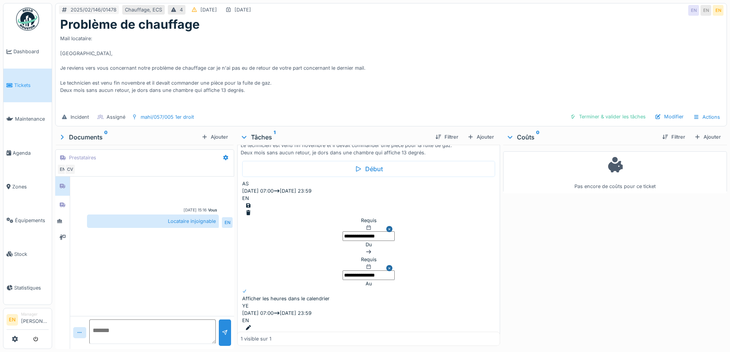
scroll to position [182, 0]
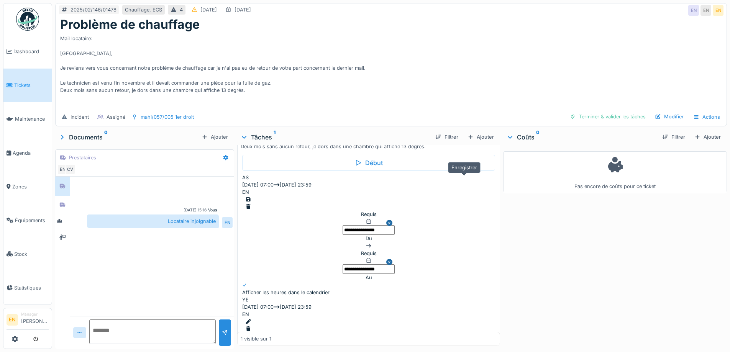
click at [251, 196] on div at bounding box center [248, 199] width 6 height 7
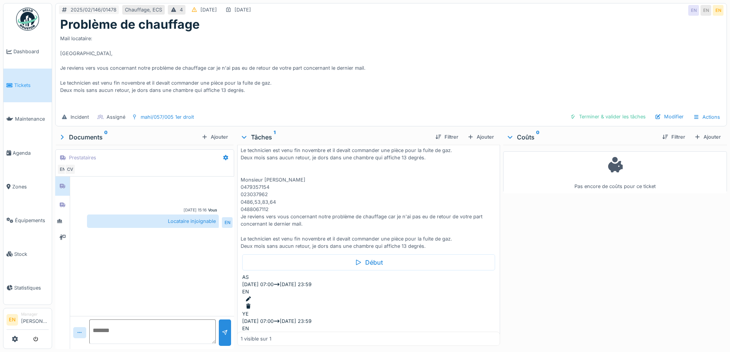
scroll to position [82, 0]
click at [463, 296] on div at bounding box center [369, 299] width 249 height 7
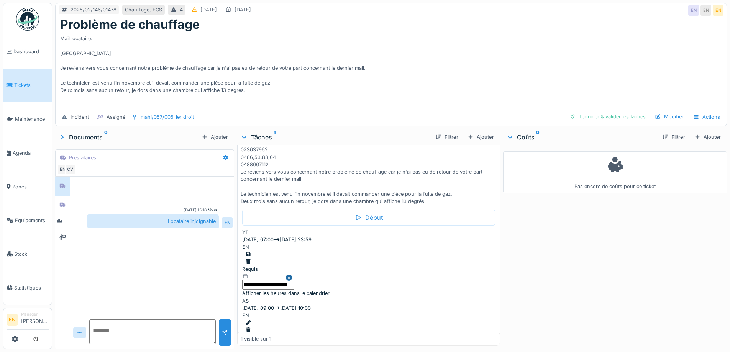
scroll to position [129, 0]
click at [248, 288] on div at bounding box center [368, 288] width 252 height 0
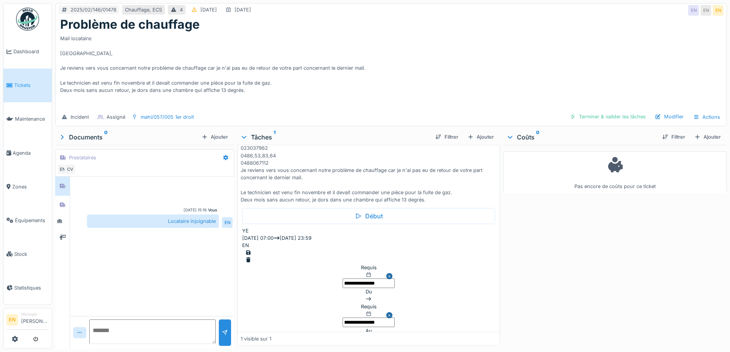
click at [342, 278] on input "**********" at bounding box center [368, 283] width 52 height 10
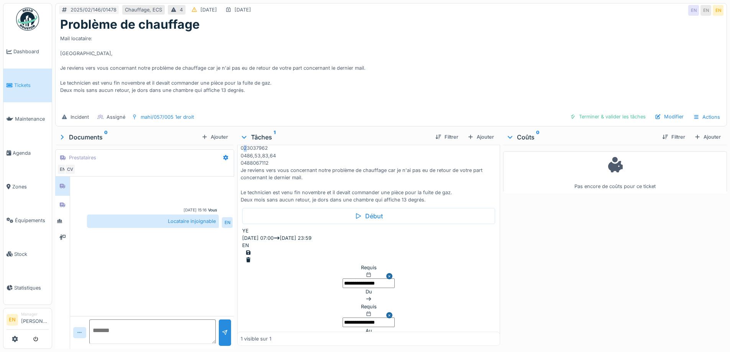
click at [387, 145] on div "Mail locataire: Bonjour, Je reviens vers vous concernant notre problème de chau…" at bounding box center [370, 126] width 259 height 154
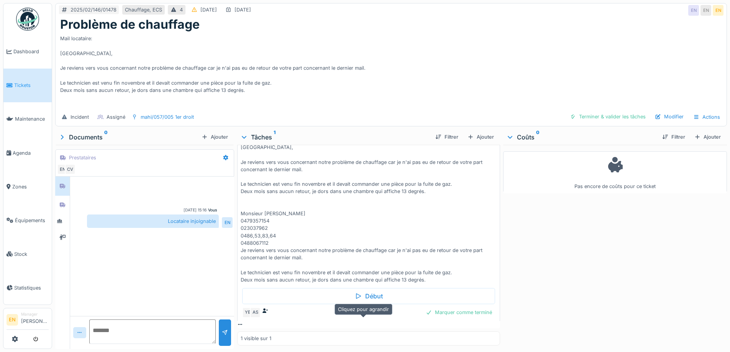
click at [242, 324] on icon at bounding box center [240, 324] width 4 height 1
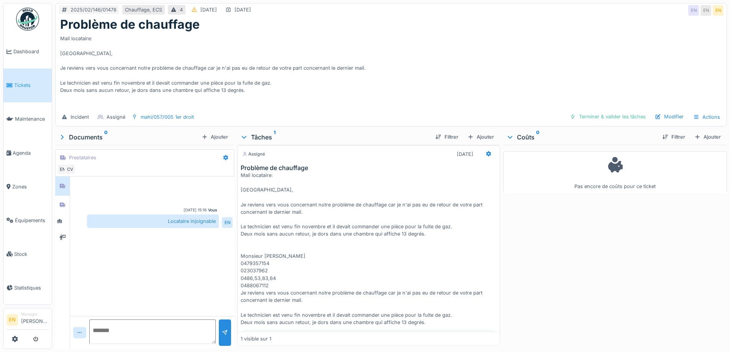
scroll to position [82, 0]
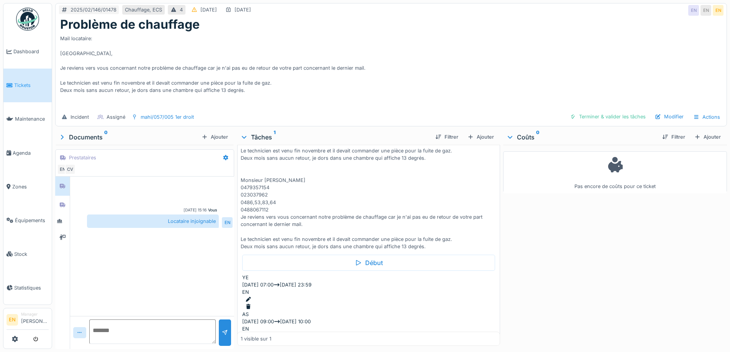
click at [464, 296] on div at bounding box center [369, 299] width 249 height 7
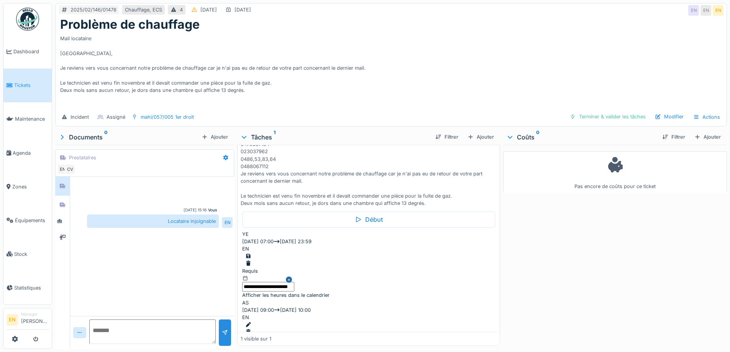
scroll to position [129, 0]
click at [247, 288] on div at bounding box center [368, 288] width 252 height 0
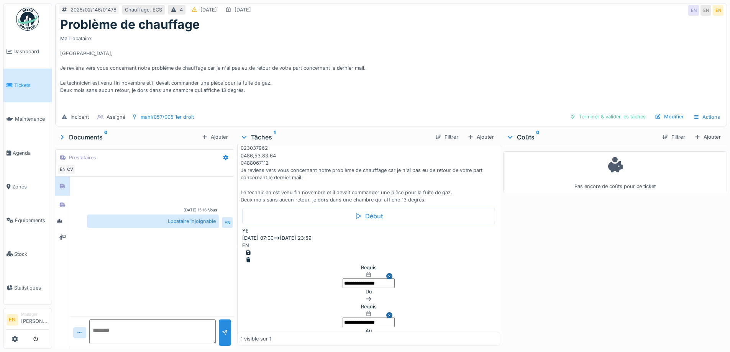
click at [342, 278] on input "**********" at bounding box center [368, 283] width 52 height 10
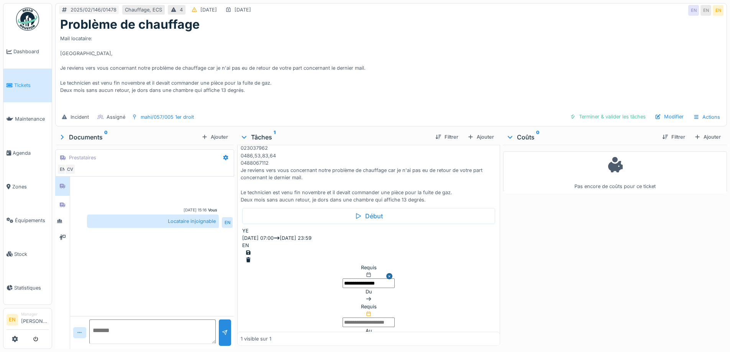
scroll to position [401, 0]
click at [342, 318] on input "text" at bounding box center [368, 323] width 52 height 10
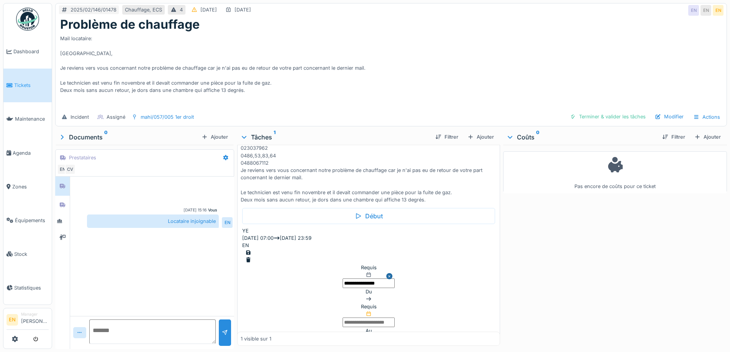
scroll to position [723, 0]
click at [342, 278] on input "**********" at bounding box center [368, 283] width 52 height 10
click at [577, 271] on div "Pas encore de coûts pour ce ticket" at bounding box center [615, 245] width 224 height 201
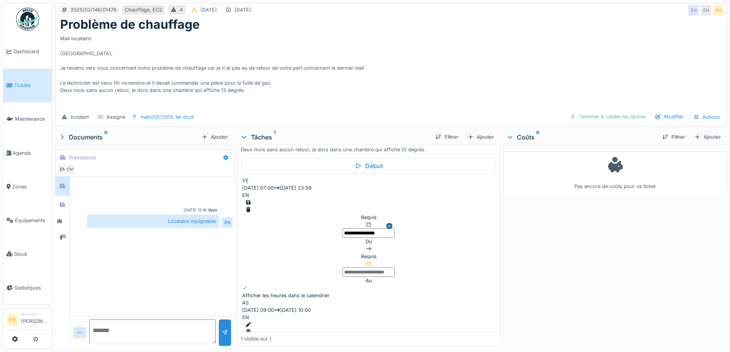
scroll to position [182, 0]
click at [342, 225] on input "**********" at bounding box center [368, 230] width 52 height 10
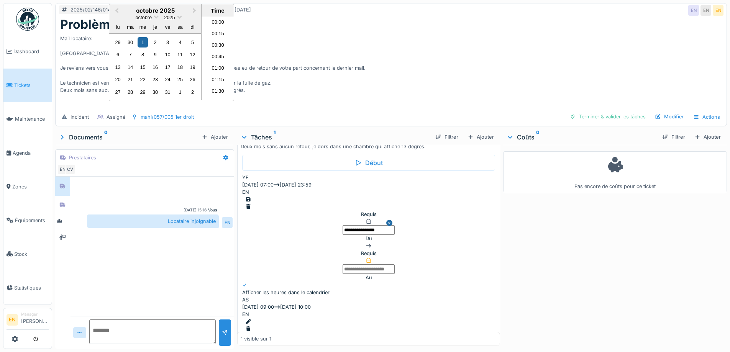
scroll to position [378, 0]
click at [117, 15] on span "Previous Month" at bounding box center [117, 11] width 0 height 9
click at [123, 47] on div "1" at bounding box center [118, 42] width 10 height 10
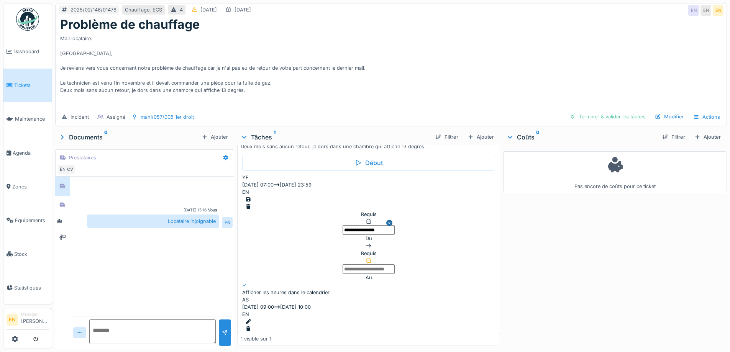
click at [438, 225] on div "**********" at bounding box center [368, 246] width 252 height 71
click at [342, 264] on input "text" at bounding box center [368, 269] width 52 height 10
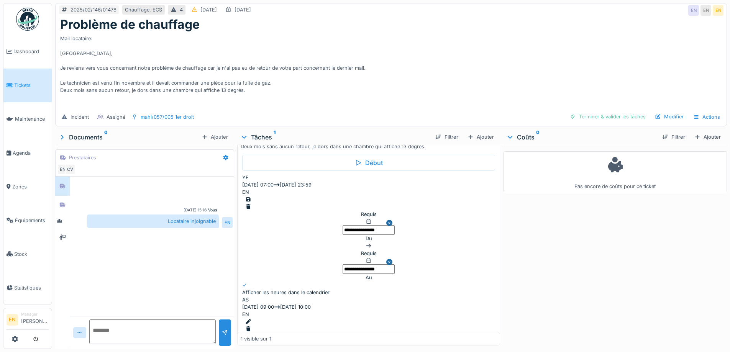
click at [251, 196] on div at bounding box center [248, 199] width 6 height 7
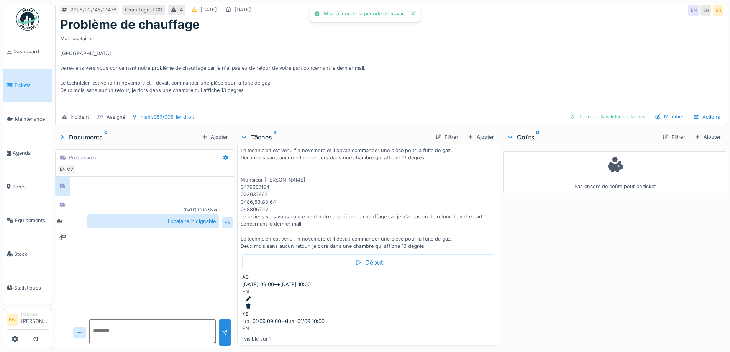
scroll to position [82, 0]
click at [462, 296] on div at bounding box center [369, 299] width 249 height 7
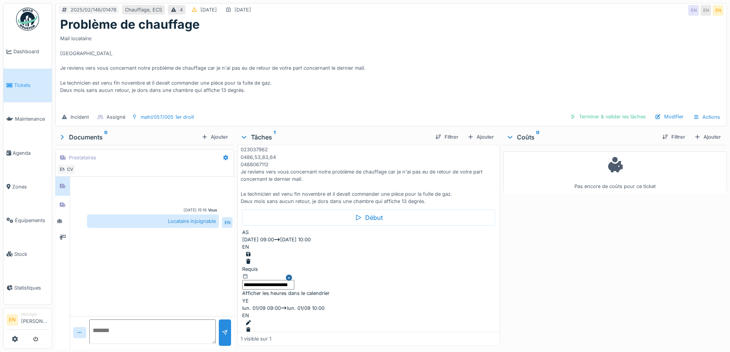
scroll to position [129, 0]
click at [246, 288] on div at bounding box center [368, 288] width 252 height 0
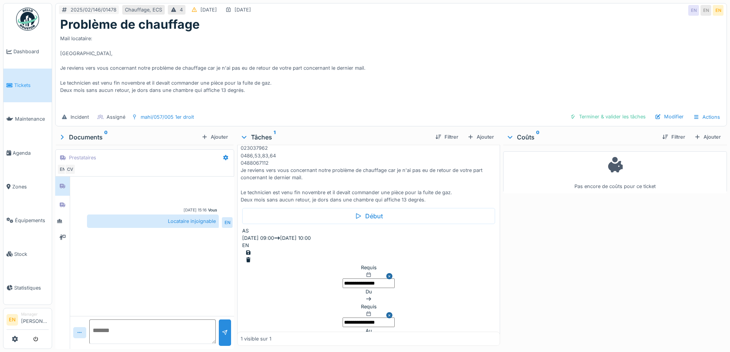
click at [342, 278] on input "**********" at bounding box center [368, 283] width 52 height 10
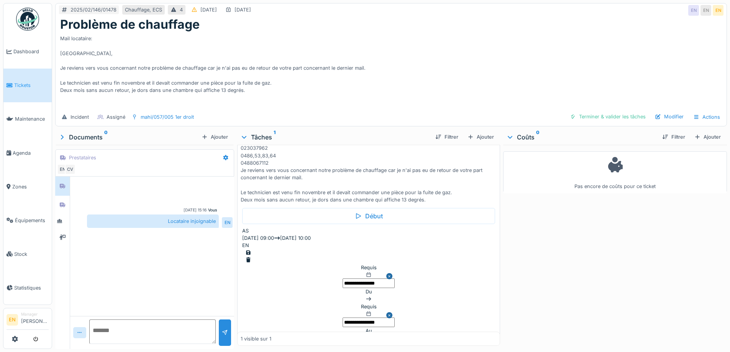
click at [342, 318] on input "**********" at bounding box center [368, 323] width 52 height 10
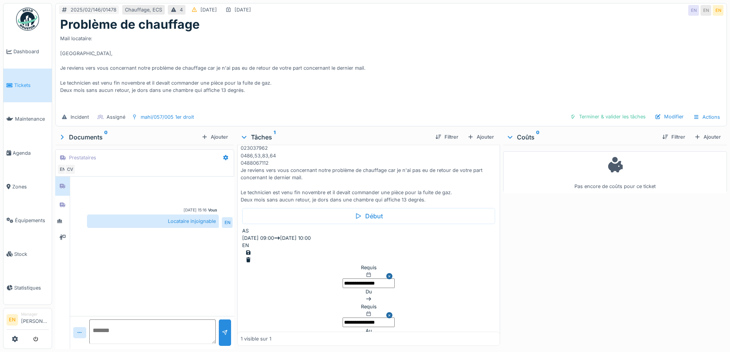
click at [251, 249] on div at bounding box center [248, 252] width 6 height 7
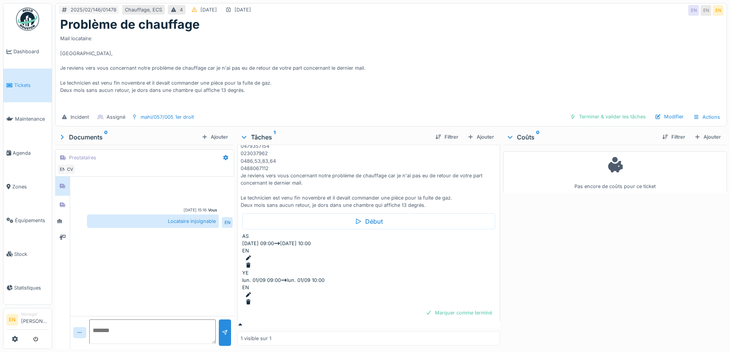
scroll to position [82, 0]
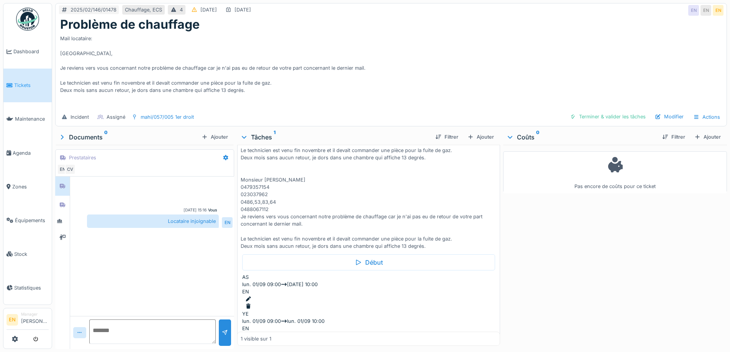
click at [464, 295] on div at bounding box center [369, 298] width 249 height 7
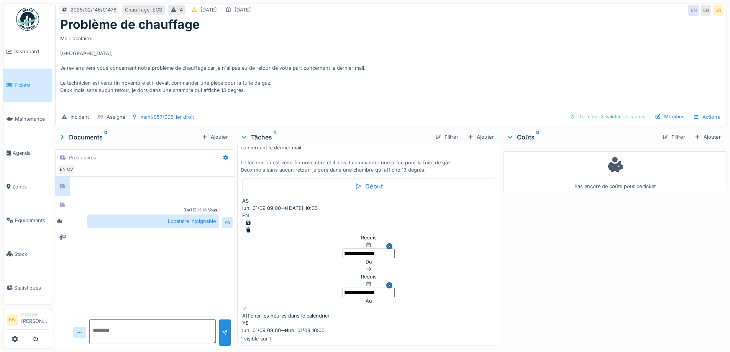
scroll to position [159, 0]
click at [342, 287] on input "**********" at bounding box center [368, 292] width 52 height 10
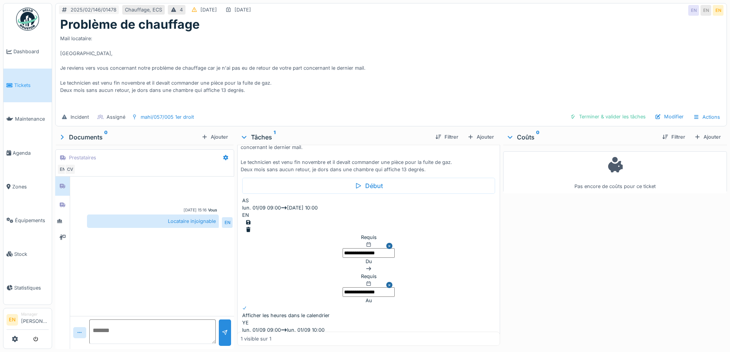
click at [251, 219] on div at bounding box center [248, 222] width 6 height 7
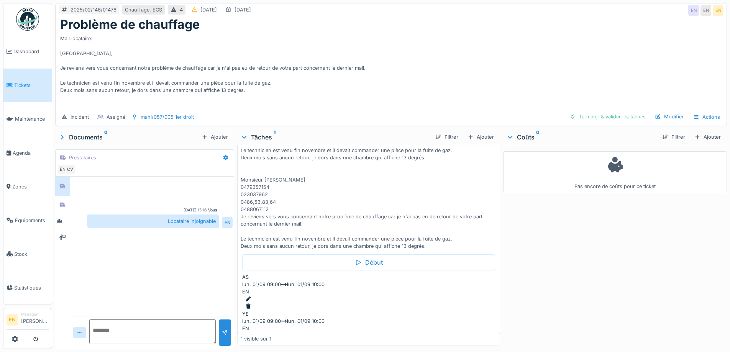
scroll to position [82, 0]
click at [553, 232] on div "Pas encore de coûts pour ce ticket" at bounding box center [615, 245] width 224 height 201
click at [463, 64] on div "Mail locataire: Bonjour, Je reviens vers vous concernant notre problème de chau…" at bounding box center [390, 70] width 661 height 77
click at [467, 57] on div "Mail locataire: Bonjour, Je reviens vers vous concernant notre problème de chau…" at bounding box center [390, 70] width 661 height 77
click at [521, 7] on div "2025/02/146/01478 Chauffage, ECS 4 16/02/2025 01/10/2025 EN EN EN" at bounding box center [391, 10] width 671 height 14
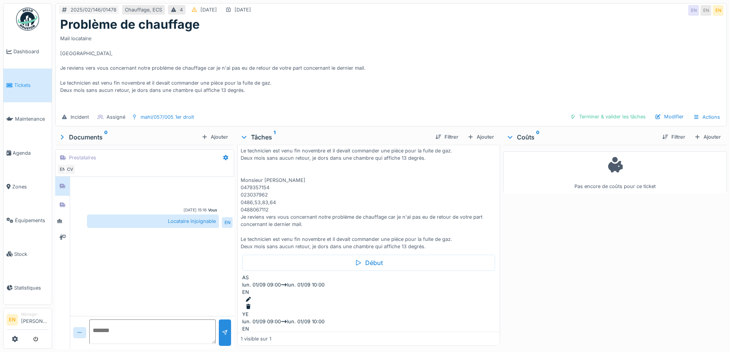
click at [485, 81] on div "Mail locataire: Bonjour, Je reviens vers vous concernant notre problème de chau…" at bounding box center [390, 70] width 661 height 77
click at [531, 288] on div "Pas encore de coûts pour ce ticket" at bounding box center [615, 245] width 224 height 201
click at [566, 281] on div "Pas encore de coûts pour ce ticket" at bounding box center [615, 245] width 224 height 201
click at [437, 59] on div "Mail locataire: Bonjour, Je reviens vers vous concernant notre problème de chau…" at bounding box center [390, 70] width 661 height 77
click at [460, 50] on div "Mail locataire: Bonjour, Je reviens vers vous concernant notre problème de chau…" at bounding box center [390, 70] width 661 height 77
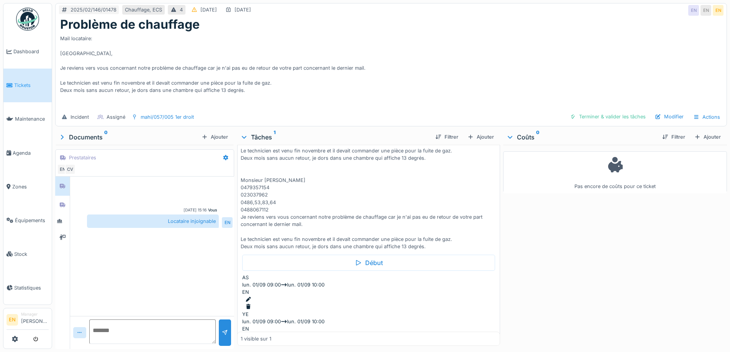
click at [452, 56] on div "Mail locataire: Bonjour, Je reviens vers vous concernant notre problème de chau…" at bounding box center [390, 70] width 661 height 77
click at [483, 65] on div "Mail locataire: Bonjour, Je reviens vers vous concernant notre problème de chau…" at bounding box center [390, 70] width 661 height 77
click at [515, 50] on div "Mail locataire: Bonjour, Je reviens vers vous concernant notre problème de chau…" at bounding box center [390, 70] width 661 height 77
drag, startPoint x: 411, startPoint y: 88, endPoint x: 652, endPoint y: 11, distance: 252.4
click at [419, 88] on div "Mail locataire: Bonjour, Je reviens vers vous concernant notre problème de chau…" at bounding box center [390, 70] width 661 height 77
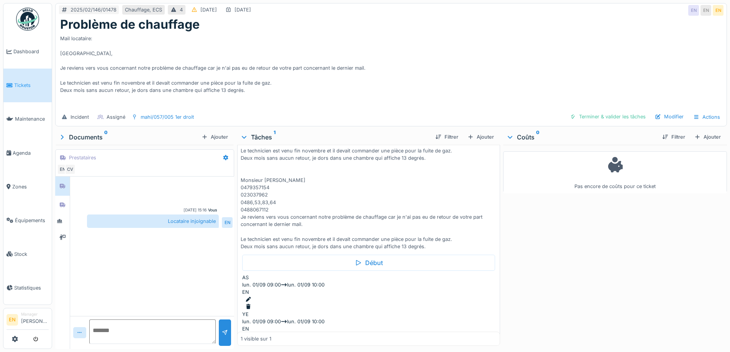
click at [452, 75] on div "Mail locataire: Bonjour, Je reviens vers vous concernant notre problème de chau…" at bounding box center [390, 70] width 661 height 77
drag, startPoint x: 558, startPoint y: 299, endPoint x: 643, endPoint y: 38, distance: 274.6
click at [559, 295] on div "Pas encore de coûts pour ce ticket" at bounding box center [615, 245] width 224 height 201
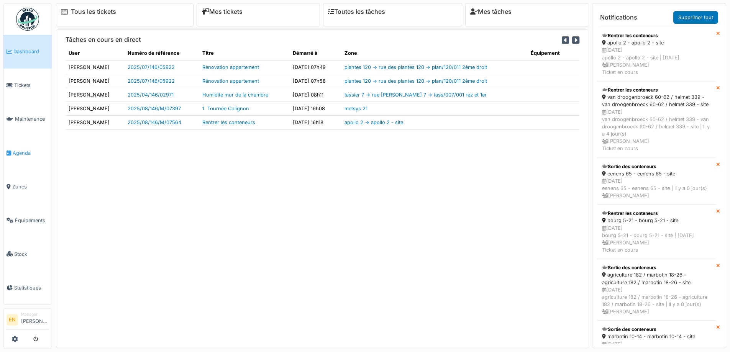
click at [25, 151] on span "Agenda" at bounding box center [31, 152] width 36 height 7
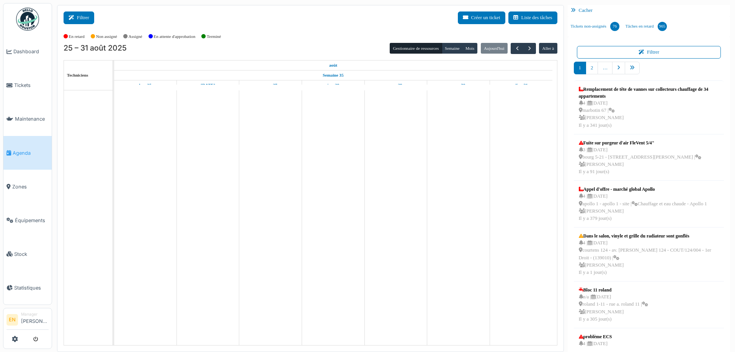
click at [83, 18] on button "Filtrer" at bounding box center [79, 17] width 31 height 13
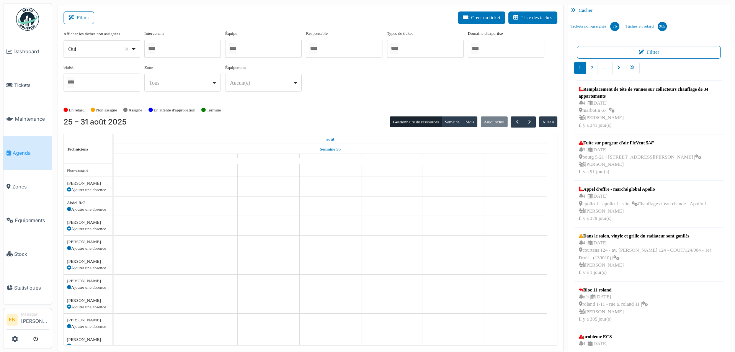
click at [131, 49] on div "Oui Remove item" at bounding box center [102, 49] width 70 height 11
select select "**"
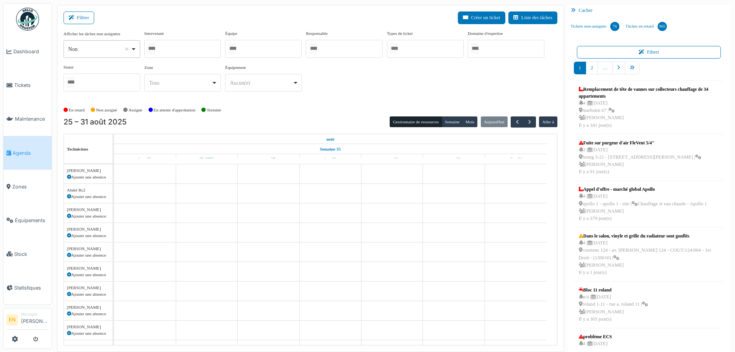
click at [184, 51] on div at bounding box center [182, 49] width 77 height 18
type input "****"
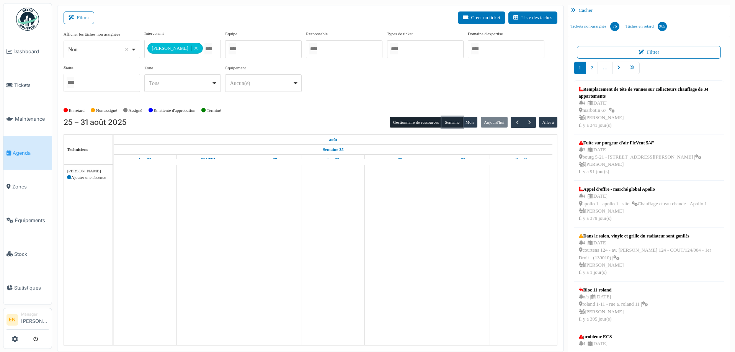
click at [449, 123] on button "Semaine" at bounding box center [452, 122] width 21 height 11
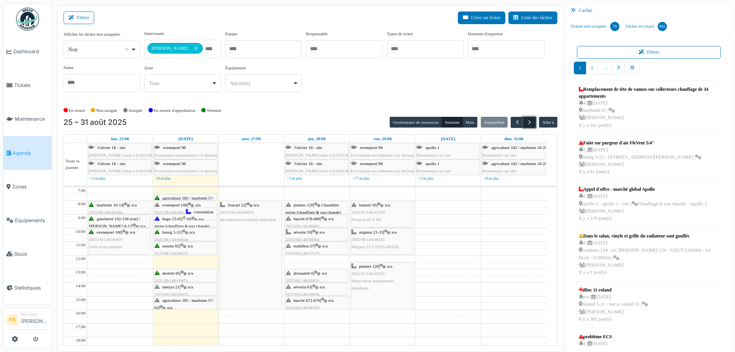
click at [527, 124] on span "button" at bounding box center [530, 122] width 7 height 7
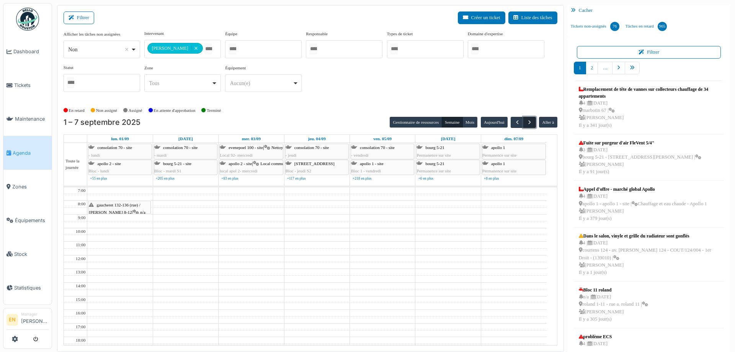
click at [527, 124] on span "button" at bounding box center [530, 122] width 7 height 7
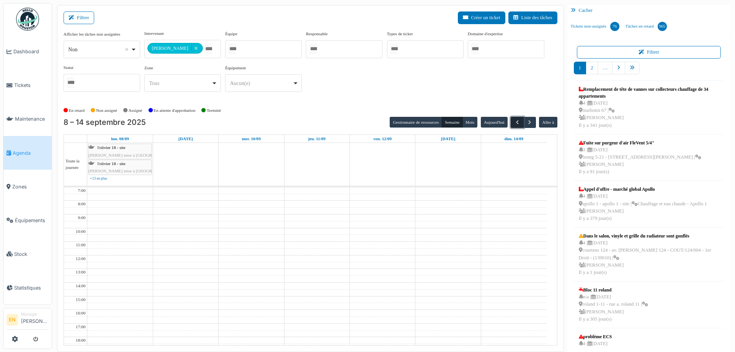
click at [514, 123] on span "button" at bounding box center [517, 122] width 7 height 7
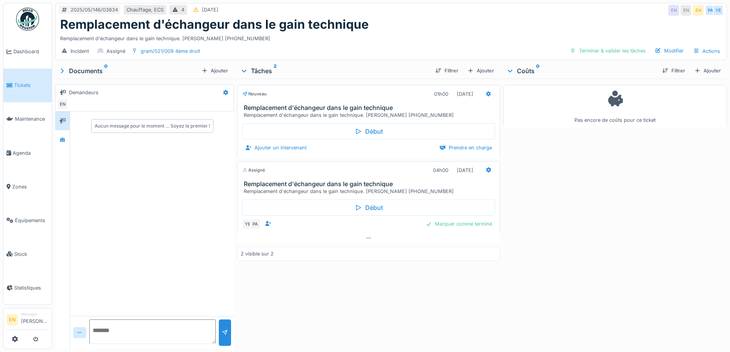
click at [495, 23] on div "Remplacement d'échangeur dans le gain technique" at bounding box center [390, 24] width 661 height 15
click at [451, 41] on div "Remplacement d'échangeur dans le gain technique. [PERSON_NAME] [PHONE_NUMBER]" at bounding box center [390, 37] width 661 height 10
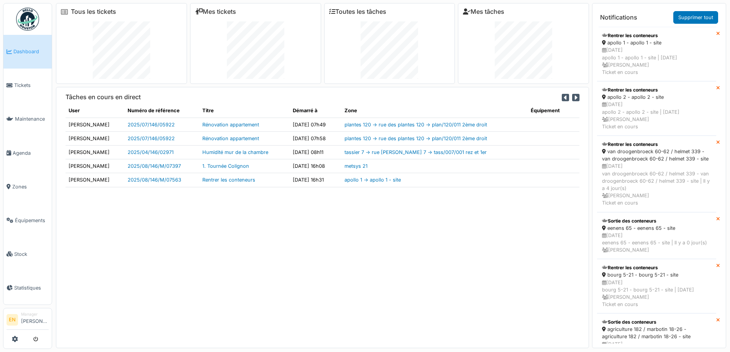
click at [323, 265] on div "Tâches en cours en direct User Numéro de référence Titre Démarré à Zone Équipem…" at bounding box center [322, 217] width 533 height 261
click at [509, 246] on div "Tâches en cours en direct User Numéro de référence Titre Démarré à Zone Équipem…" at bounding box center [322, 217] width 533 height 261
click at [492, 258] on div "Tâches en cours en direct User Numéro de référence Titre Démarré à Zone Équipem…" at bounding box center [322, 217] width 533 height 261
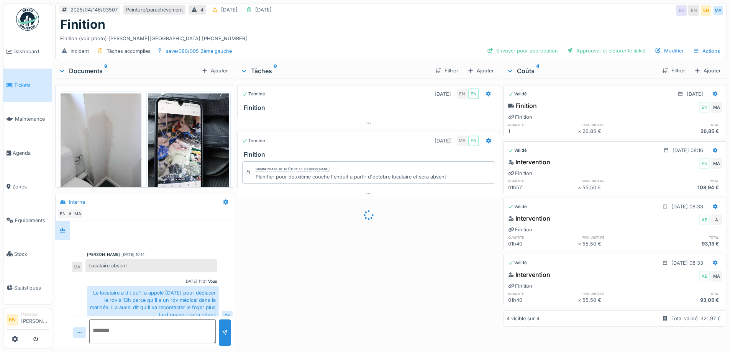
scroll to position [139, 0]
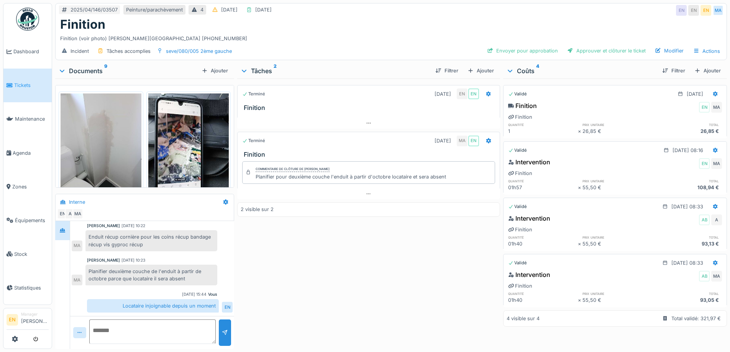
click at [337, 249] on div "Terminé [DATE] EN EN Finition Terminé [DATE] MA EN Finition Commentaire de clôt…" at bounding box center [368, 212] width 262 height 267
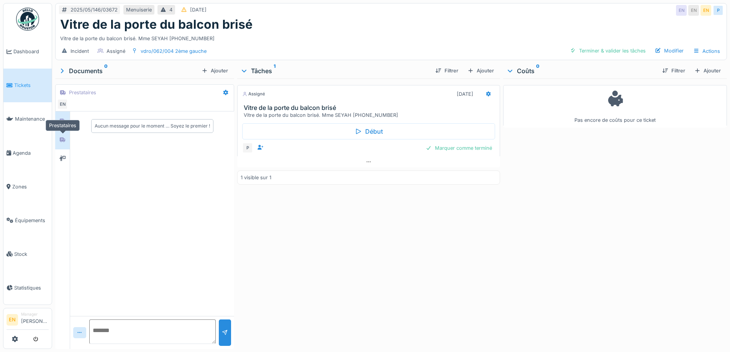
click at [61, 142] on div at bounding box center [62, 139] width 6 height 7
click at [64, 123] on div at bounding box center [62, 120] width 6 height 7
click at [391, 241] on div "Assigné [DATE] Vitre de la porte du balcon brisé Vitre de la porte du balcon br…" at bounding box center [368, 212] width 262 height 267
click at [349, 36] on div "Vitre de la porte du balcon brisé. Mme SEYAH [PHONE_NUMBER]" at bounding box center [390, 37] width 661 height 10
drag, startPoint x: 416, startPoint y: 251, endPoint x: 437, endPoint y: 237, distance: 25.0
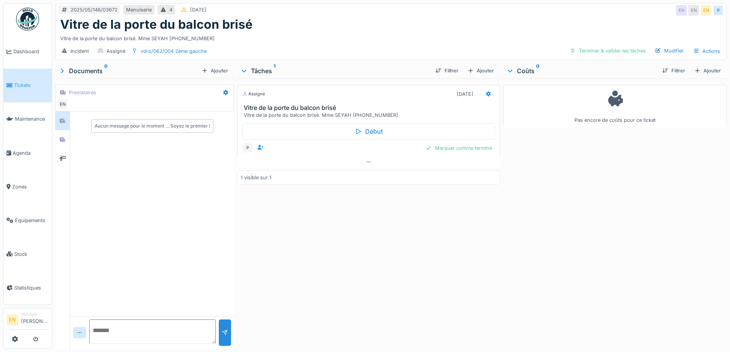
click at [419, 250] on div "Assigné [DATE] Vitre de la porte du balcon brisé Vitre de la porte du balcon br…" at bounding box center [368, 212] width 262 height 267
click at [397, 239] on div "Assigné [DATE] Vitre de la porte du balcon brisé Vitre de la porte du balcon br…" at bounding box center [368, 212] width 262 height 267
click at [64, 159] on icon at bounding box center [62, 158] width 6 height 5
click at [359, 241] on div "Assigné [DATE] Vitre de la porte du balcon brisé Vitre de la porte du balcon br…" at bounding box center [368, 212] width 262 height 267
click at [405, 266] on div "Assigné [DATE] Vitre de la porte du balcon brisé Vitre de la porte du balcon br…" at bounding box center [368, 212] width 262 height 267
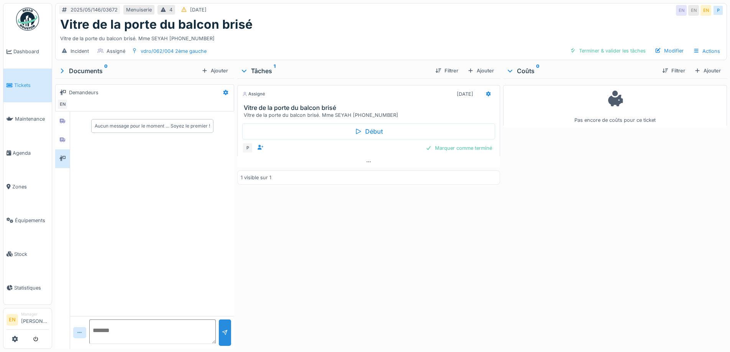
click at [361, 242] on div "Assigné [DATE] Vitre de la porte du balcon brisé Vitre de la porte du balcon br…" at bounding box center [368, 212] width 262 height 267
click at [694, 72] on div "Ajouter" at bounding box center [707, 70] width 33 height 10
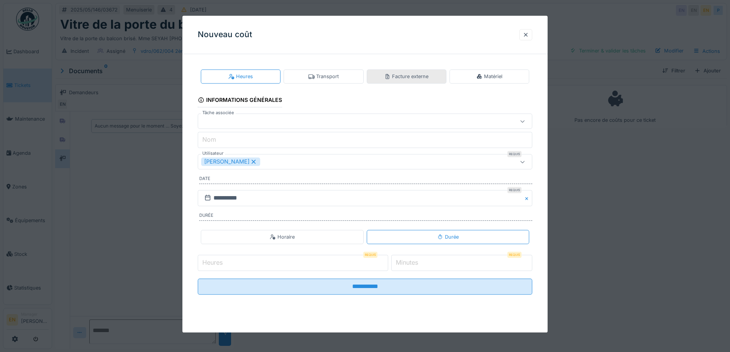
click at [411, 75] on div "Facture externe" at bounding box center [406, 76] width 44 height 7
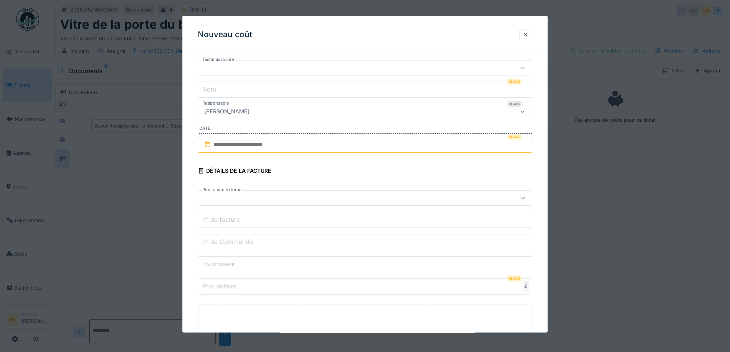
scroll to position [153, 0]
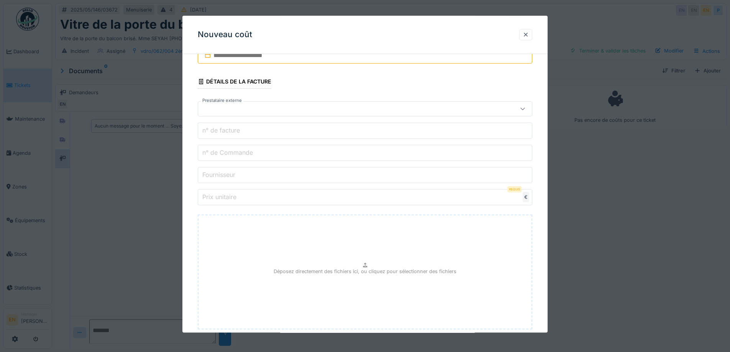
click at [308, 200] on input "Prix unitaire" at bounding box center [365, 198] width 334 height 16
paste input "*******"
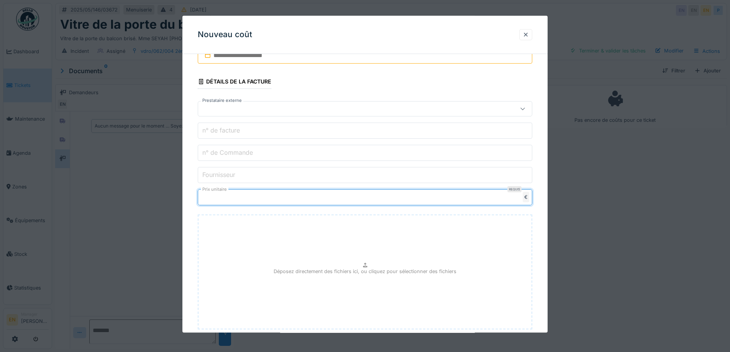
click at [217, 197] on input "*******" at bounding box center [365, 198] width 334 height 16
click at [206, 200] on input "*******" at bounding box center [365, 198] width 334 height 16
click at [215, 200] on input "******" at bounding box center [365, 198] width 334 height 16
type input "*******"
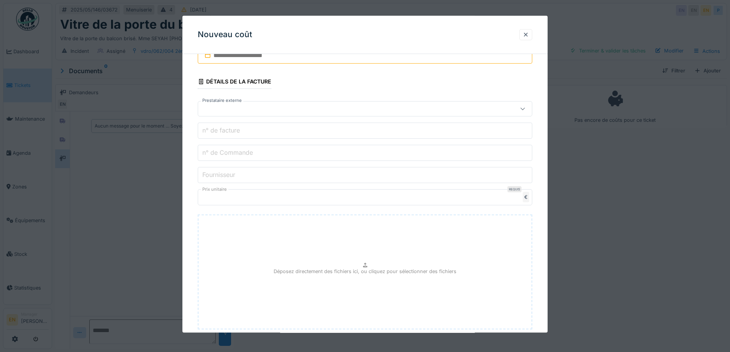
click at [286, 216] on div "Déposez directement des fichiers ici, ou cliquez pour sélectionner des fichiers" at bounding box center [365, 272] width 334 height 115
type input "**********"
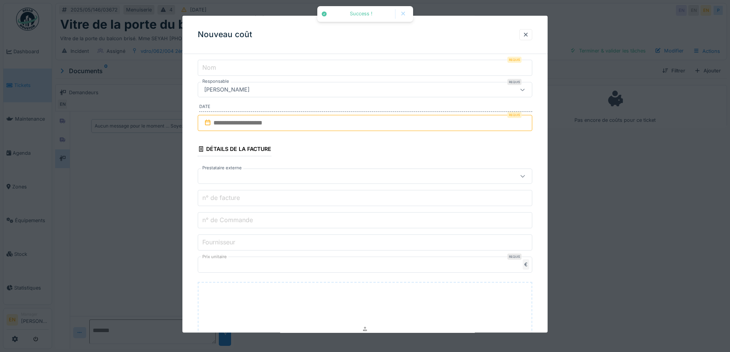
scroll to position [77, 0]
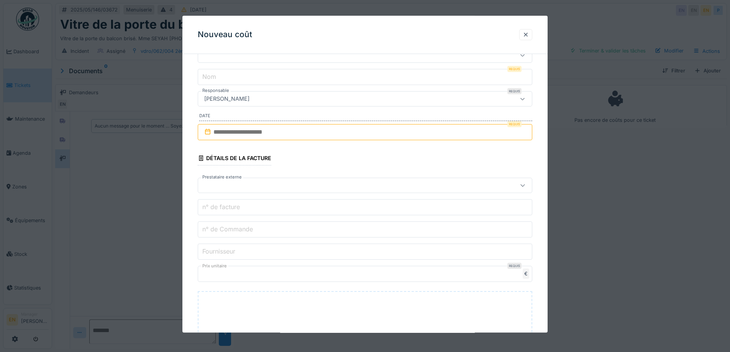
click at [288, 135] on input "text" at bounding box center [365, 132] width 334 height 16
click at [328, 149] on span "Previous Month" at bounding box center [328, 150] width 0 height 9
click at [363, 219] on div "22" at bounding box center [366, 219] width 10 height 10
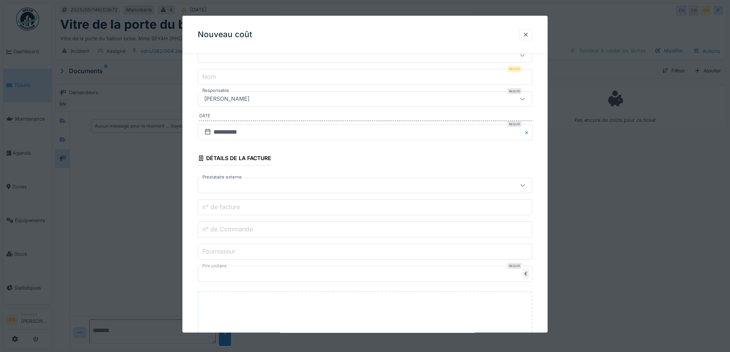
click at [270, 185] on div at bounding box center [345, 186] width 288 height 8
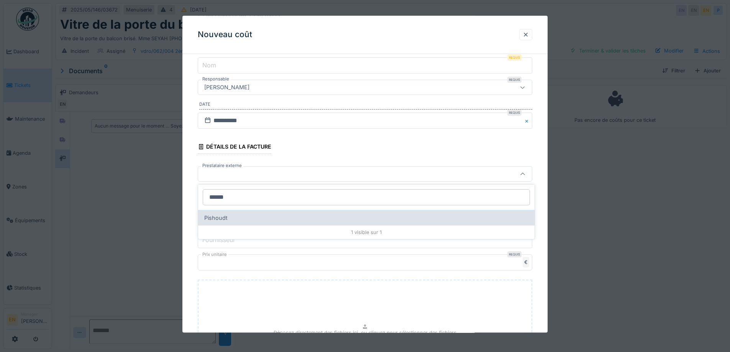
type input "******"
click at [240, 219] on div "Pishoudt" at bounding box center [366, 217] width 336 height 15
type input "***"
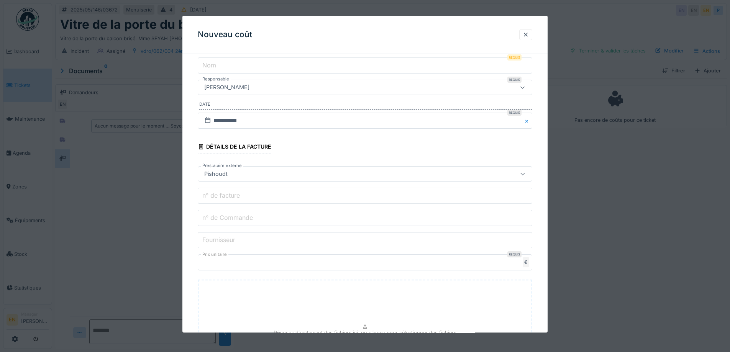
scroll to position [126, 0]
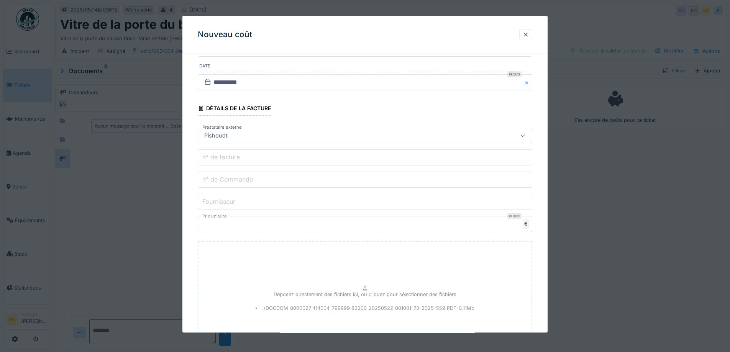
click at [250, 202] on input "Fournisseur" at bounding box center [365, 202] width 334 height 16
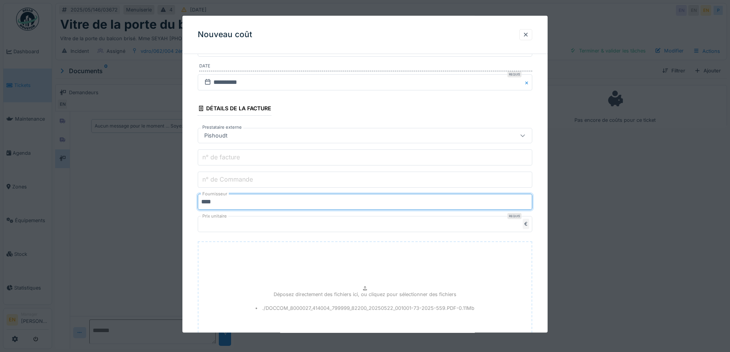
type input "********"
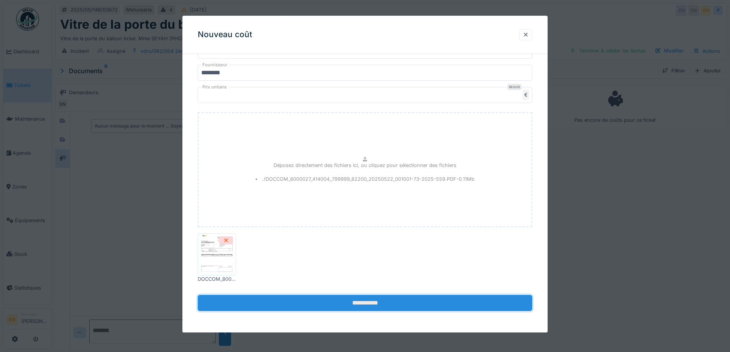
click at [370, 303] on input "**********" at bounding box center [365, 303] width 334 height 16
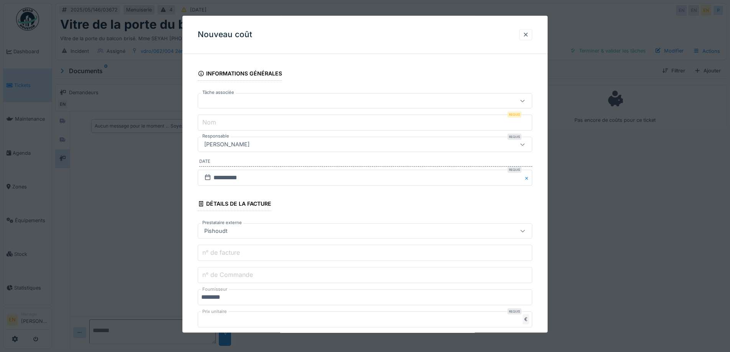
scroll to position [0, 0]
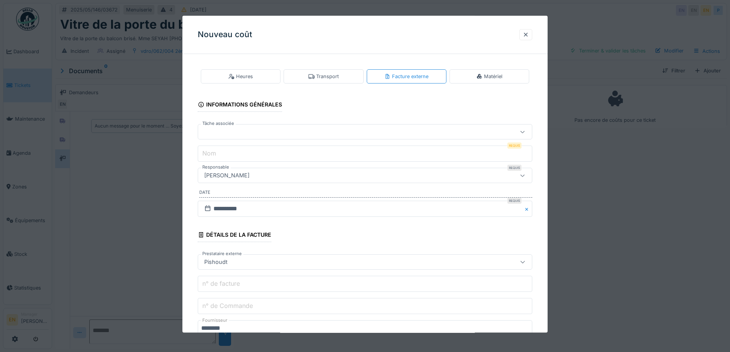
drag, startPoint x: 247, startPoint y: 144, endPoint x: 248, endPoint y: 148, distance: 4.7
click at [247, 146] on fieldset "**********" at bounding box center [365, 316] width 334 height 512
click at [251, 157] on input "Nom" at bounding box center [365, 154] width 334 height 16
click at [270, 132] on div at bounding box center [345, 132] width 288 height 8
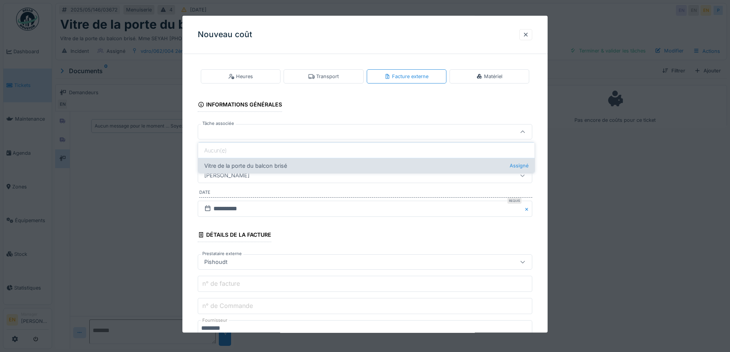
click at [242, 160] on div "Vitre de la porte du balcon brisé Assigné" at bounding box center [366, 165] width 336 height 15
type input "******"
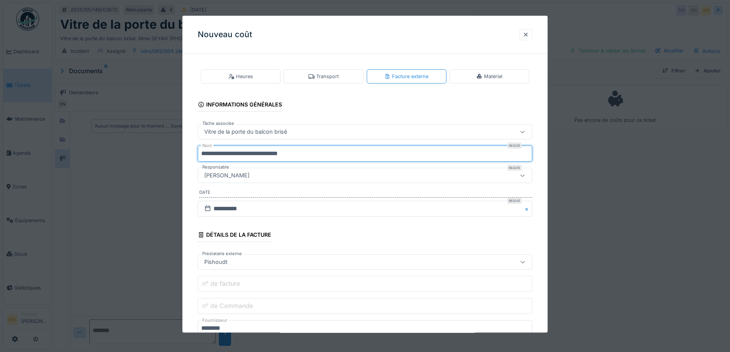
drag, startPoint x: 308, startPoint y: 154, endPoint x: 175, endPoint y: 151, distance: 132.9
click at [175, 151] on div "**********" at bounding box center [391, 176] width 678 height 352
click at [303, 159] on input "**********" at bounding box center [365, 154] width 334 height 16
click at [304, 154] on input "**********" at bounding box center [365, 154] width 334 height 16
paste input "**********"
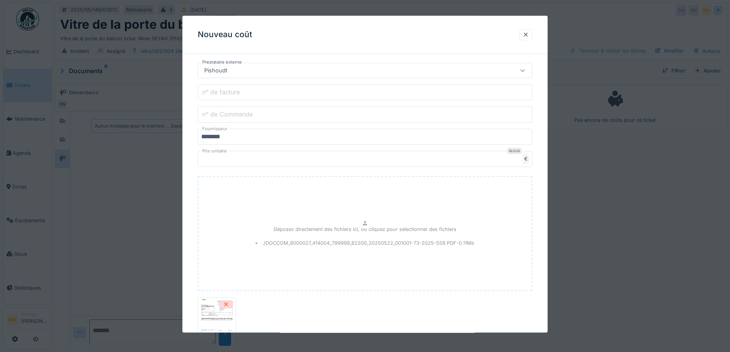
scroll to position [255, 0]
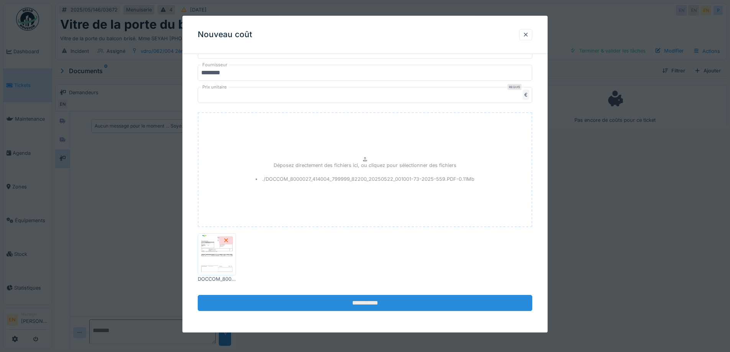
type input "**********"
click at [375, 303] on input "**********" at bounding box center [365, 303] width 334 height 16
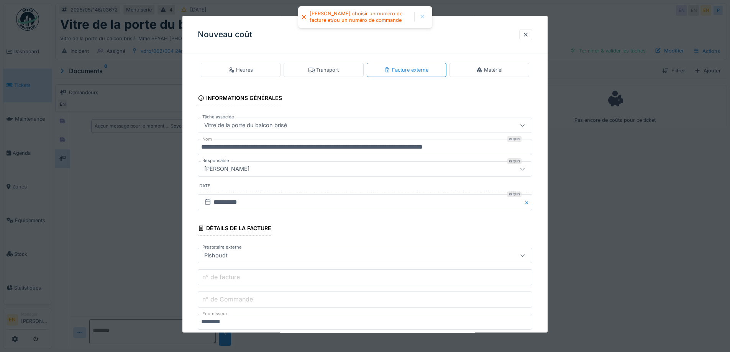
scroll to position [0, 0]
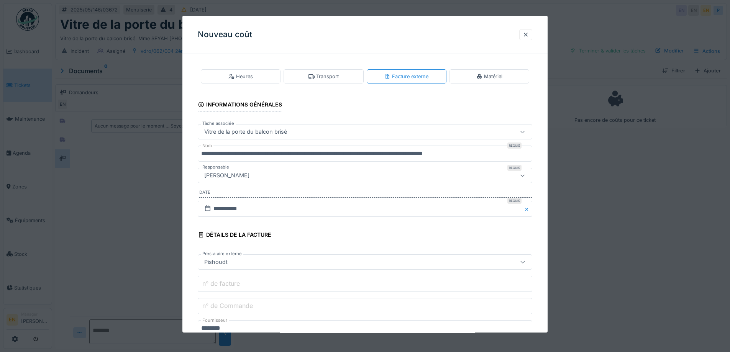
drag, startPoint x: 269, startPoint y: 284, endPoint x: 269, endPoint y: 276, distance: 8.4
click at [269, 284] on input "n° de facture" at bounding box center [365, 284] width 334 height 16
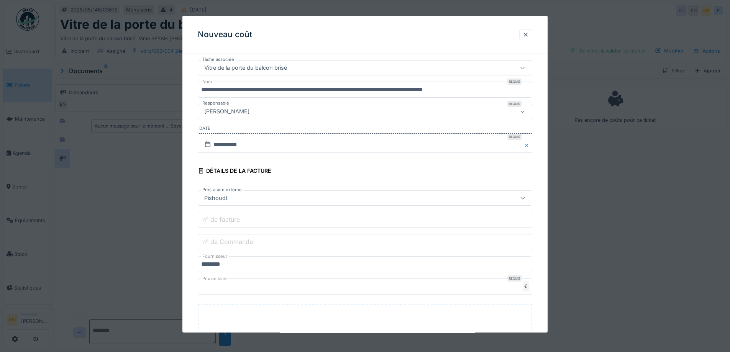
scroll to position [77, 0]
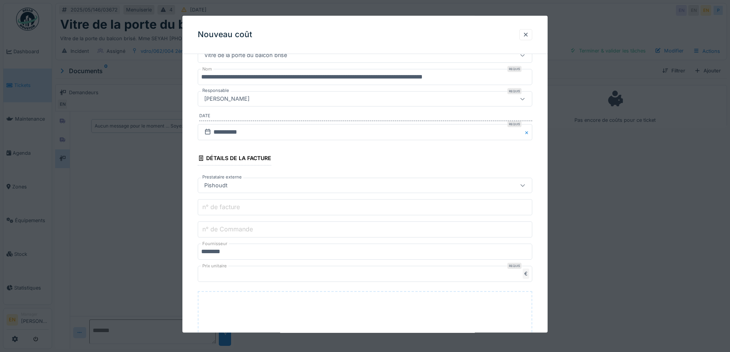
click at [236, 208] on label "n° de facture" at bounding box center [221, 207] width 41 height 9
click at [236, 208] on input "n° de facture" at bounding box center [365, 208] width 334 height 16
paste input "**********"
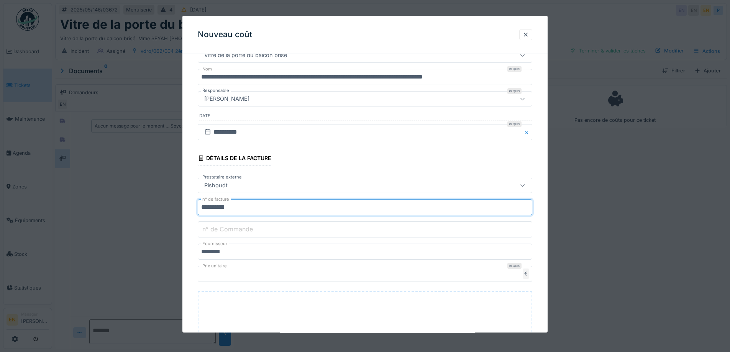
scroll to position [255, 0]
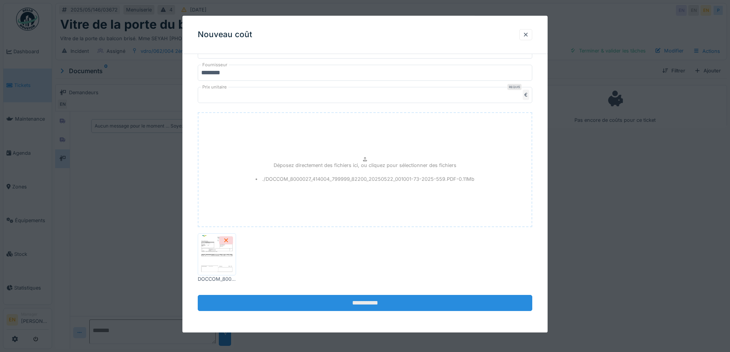
type input "**********"
click at [363, 306] on input "**********" at bounding box center [365, 303] width 334 height 16
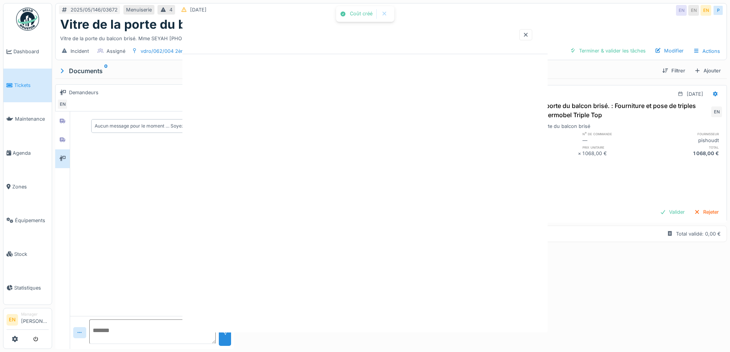
scroll to position [0, 0]
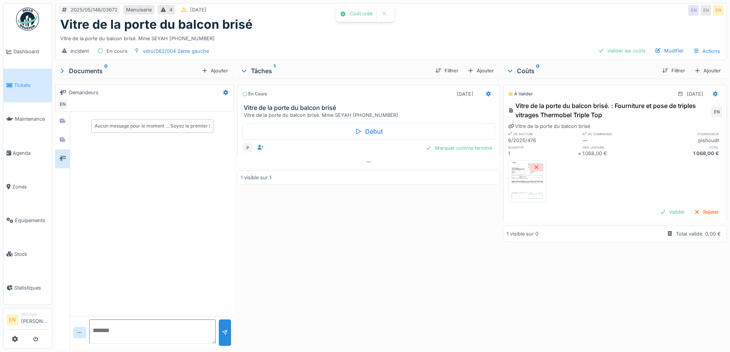
click at [380, 283] on div "En cours 29/04/2025 Vitre de la porte du balcon brisé Vitre de la porte du balc…" at bounding box center [368, 212] width 262 height 267
click at [615, 52] on div "Valider les coûts" at bounding box center [622, 51] width 54 height 10
click at [587, 250] on div "Validé 22/05/2025 Vitre de la porte du balcon brisé. : Fourniture et pose de tr…" at bounding box center [615, 212] width 224 height 267
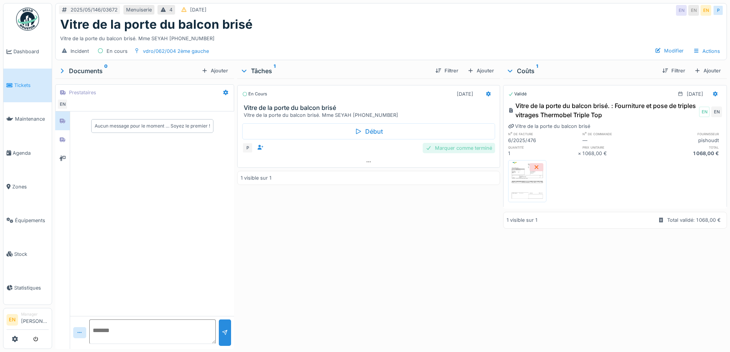
click at [458, 145] on div "Marquer comme terminé" at bounding box center [458, 148] width 72 height 10
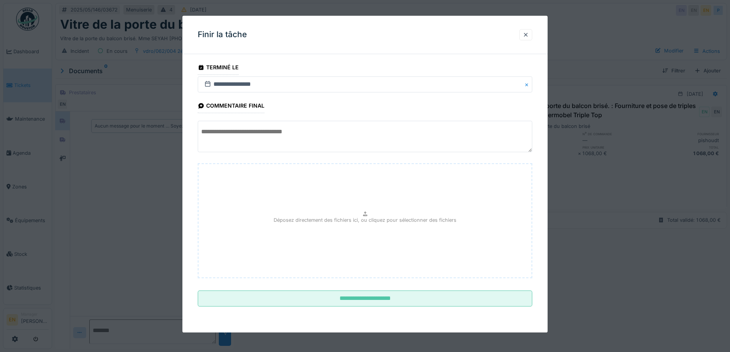
scroll to position [6, 0]
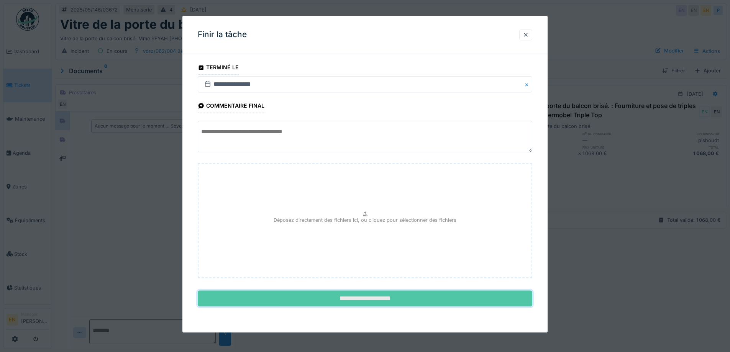
click at [371, 298] on input "**********" at bounding box center [365, 299] width 334 height 16
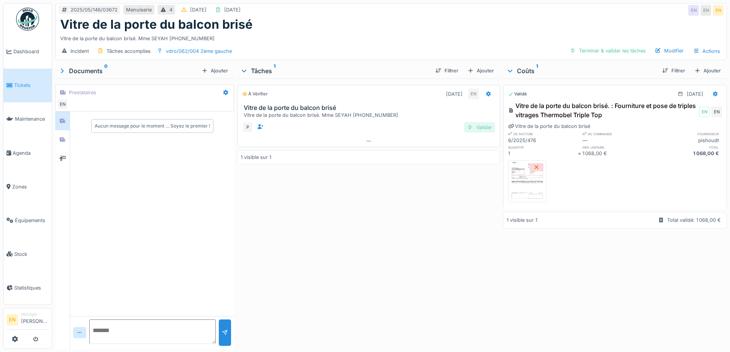
click at [485, 122] on div "Valider" at bounding box center [479, 127] width 31 height 10
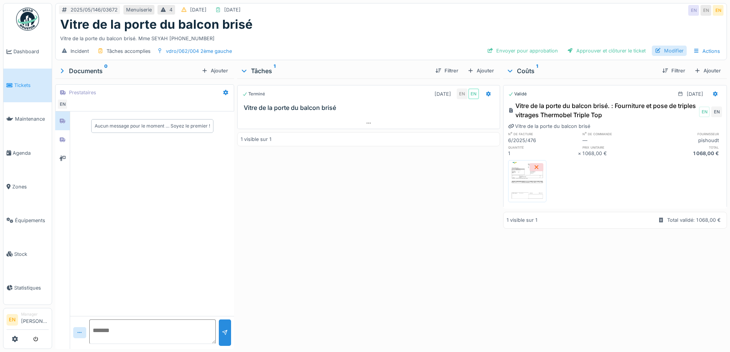
click at [661, 46] on div "Modifier" at bounding box center [669, 51] width 35 height 10
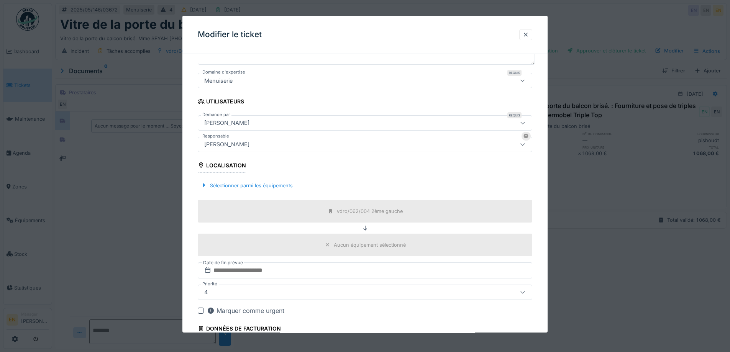
click at [292, 139] on div "[PERSON_NAME]" at bounding box center [365, 144] width 334 height 15
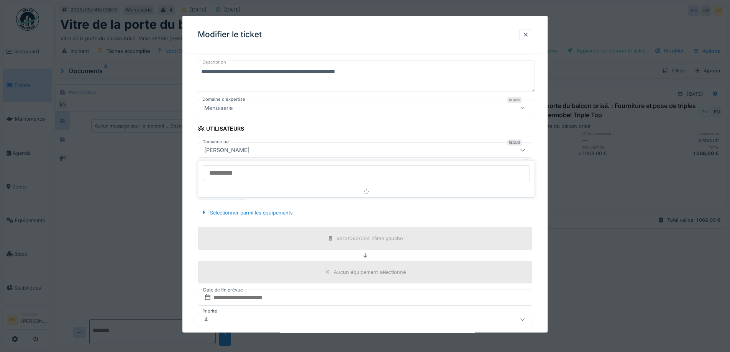
scroll to position [85, 0]
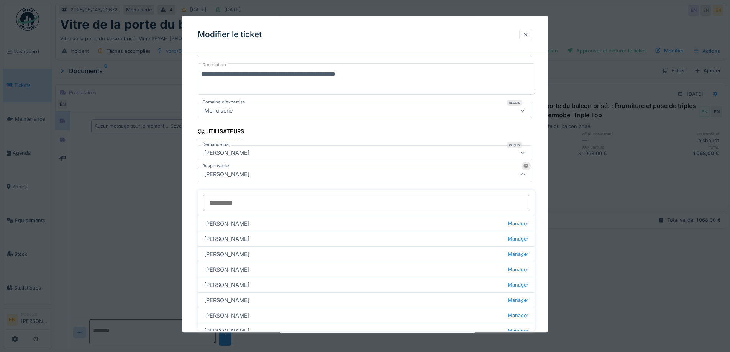
click at [275, 197] on input "Responsable" at bounding box center [366, 203] width 327 height 16
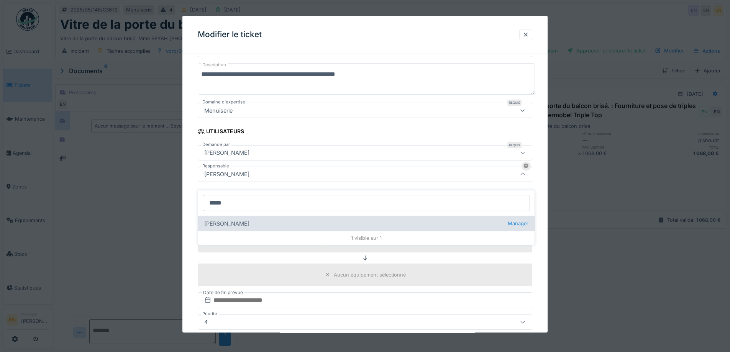
type input "*****"
click at [251, 218] on div "[PERSON_NAME] Manager" at bounding box center [366, 223] width 336 height 15
type input "****"
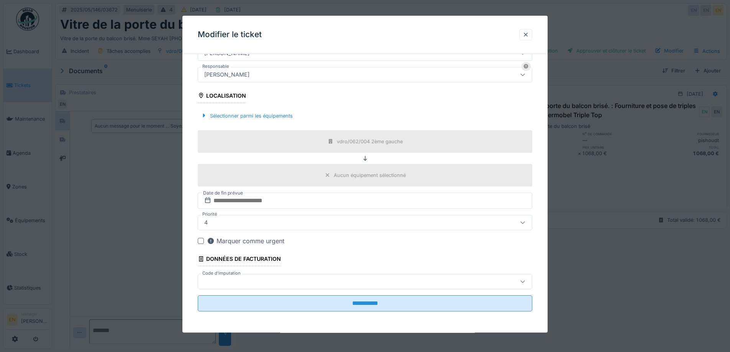
scroll to position [185, 0]
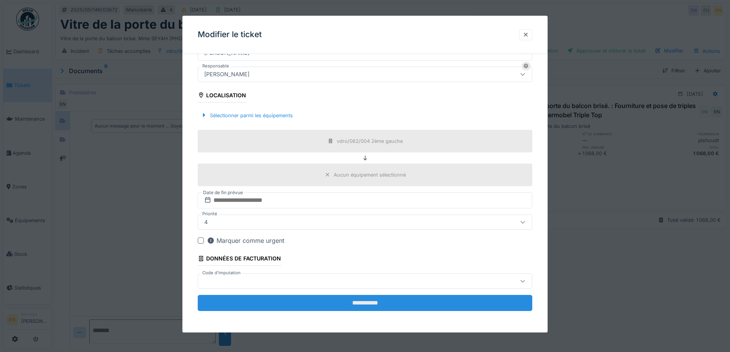
click at [370, 304] on input "**********" at bounding box center [365, 303] width 334 height 16
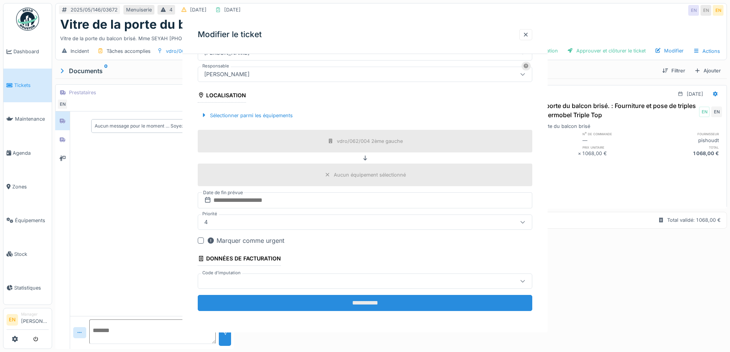
scroll to position [0, 0]
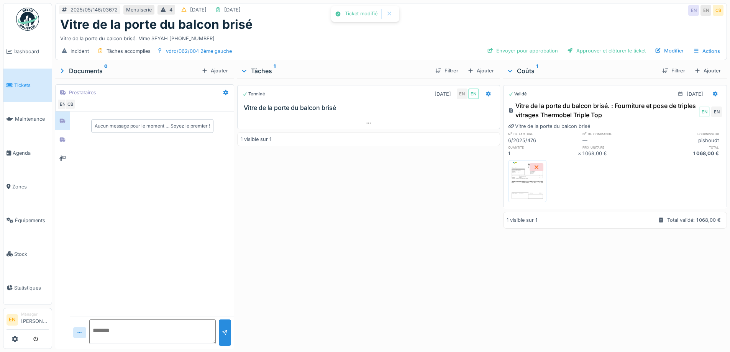
drag, startPoint x: 377, startPoint y: 286, endPoint x: 370, endPoint y: 277, distance: 11.7
click at [378, 286] on div "Terminé [DATE] EN EN Vitre de la porte du balcon brisé 1 visible sur 1" at bounding box center [368, 212] width 262 height 267
click at [404, 216] on div "Terminé [DATE] EN EN Vitre de la porte du balcon brisé 1 visible sur 1" at bounding box center [368, 212] width 262 height 267
click at [531, 32] on div "Vitre de la porte du balcon brisé. Mme SEYAH [PHONE_NUMBER]" at bounding box center [390, 37] width 661 height 10
click at [571, 254] on div "Validé [DATE] Vitre de la porte du balcon brisé. : Fourniture et pose de triple…" at bounding box center [615, 212] width 224 height 267
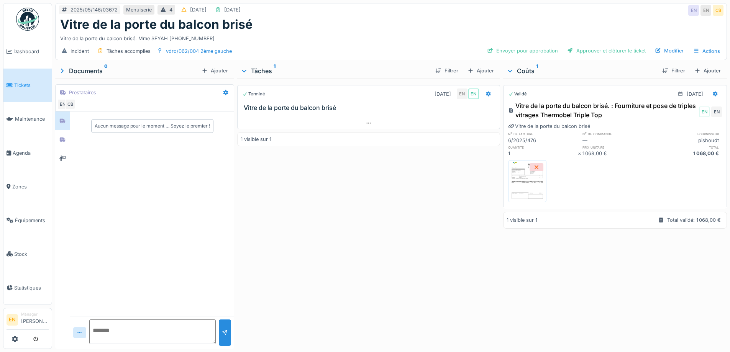
click at [569, 254] on div "Validé [DATE] Vitre de la porte du balcon brisé. : Fourniture et pose de triple…" at bounding box center [615, 212] width 224 height 267
drag, startPoint x: 372, startPoint y: 176, endPoint x: 394, endPoint y: 132, distance: 49.3
click at [372, 176] on div "Terminé [DATE] EN EN Vitre de la porte du balcon brisé 1 visible sur 1" at bounding box center [368, 212] width 262 height 267
click at [422, 43] on div "Incident Tâches accomplies vdro/062/004 2ème gauche Envoyer pour approbation Ap…" at bounding box center [391, 51] width 671 height 17
click at [380, 203] on div "Terminé 29/04/2025 EN EN Vitre de la porte du balcon brisé 1 visible sur 1" at bounding box center [368, 212] width 262 height 267
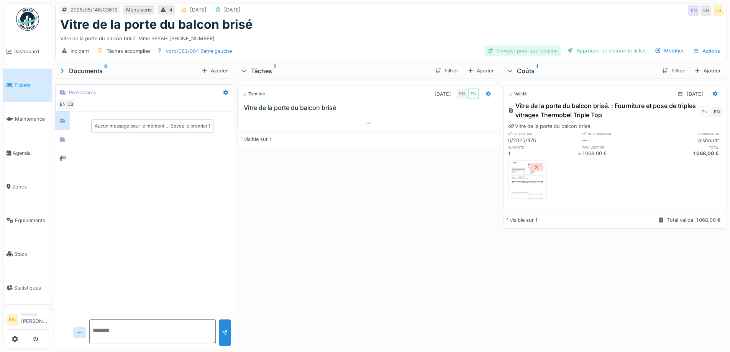
click at [533, 46] on div "Envoyer pour approbation" at bounding box center [522, 51] width 77 height 10
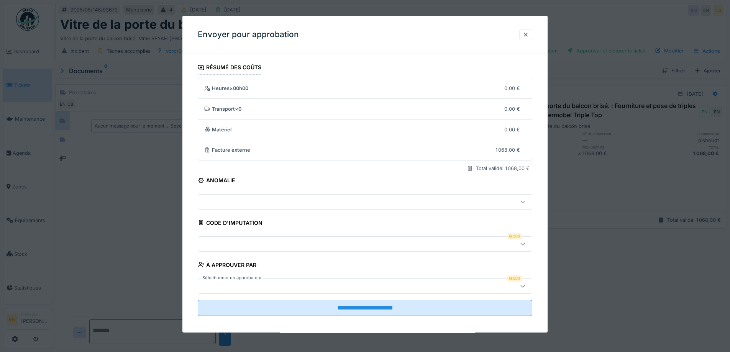
scroll to position [5, 0]
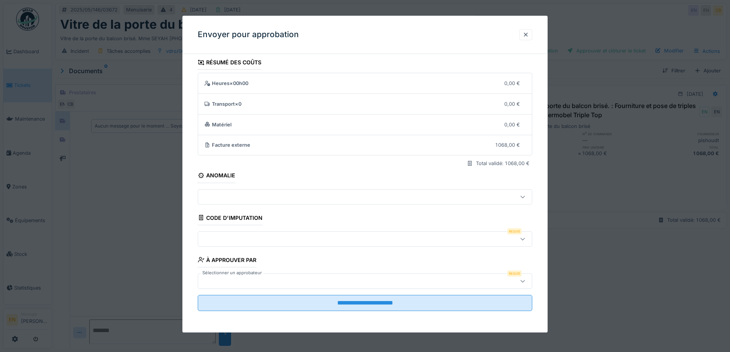
click at [524, 239] on icon at bounding box center [522, 239] width 4 height 2
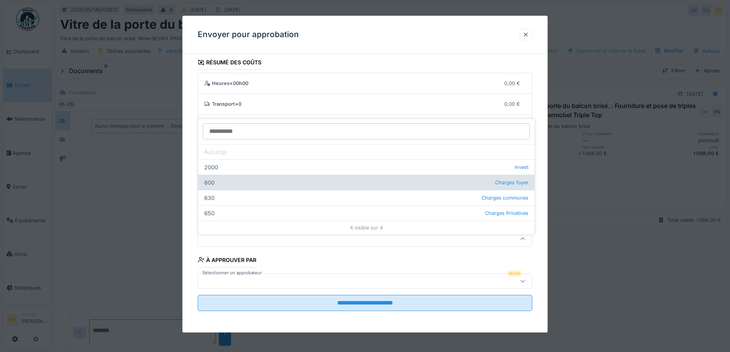
click at [234, 177] on div "600 Charges foyer" at bounding box center [366, 182] width 336 height 15
type input "***"
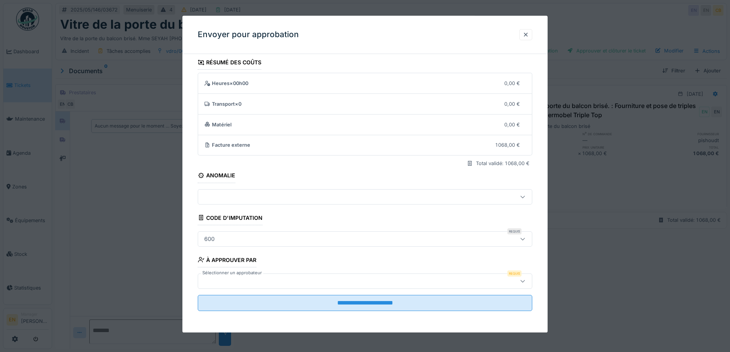
click at [273, 279] on div at bounding box center [345, 281] width 288 height 8
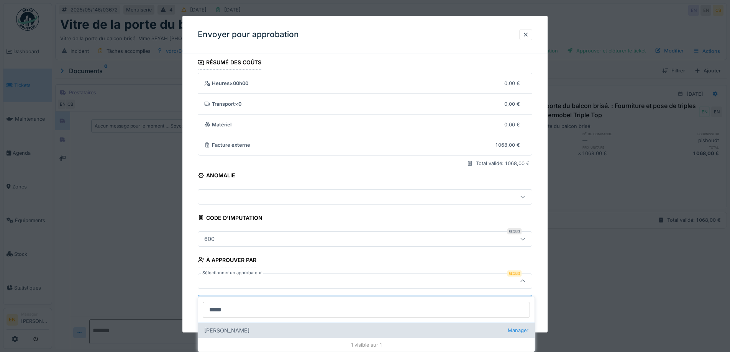
type input "*****"
click at [253, 325] on div "Christian Bassette Manager" at bounding box center [366, 330] width 336 height 15
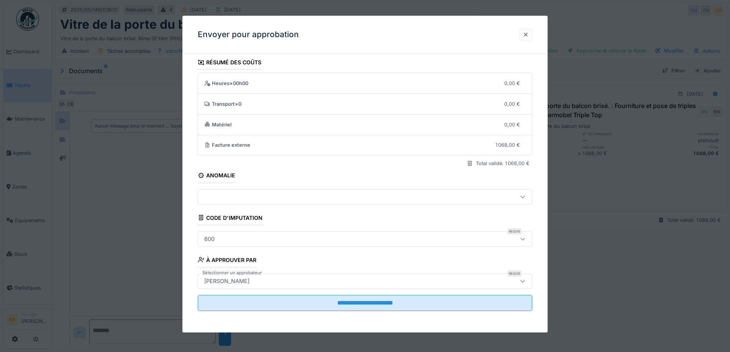
type input "****"
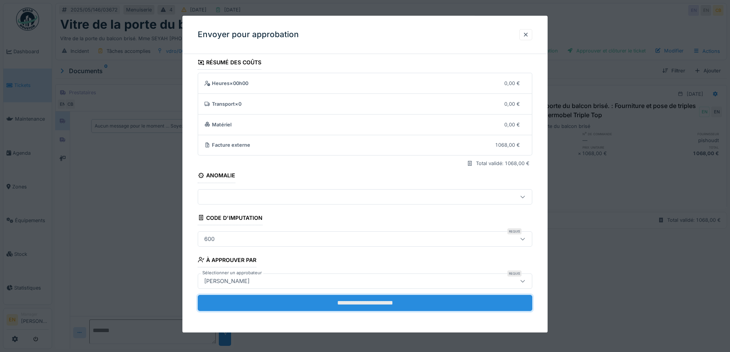
click at [357, 304] on input "**********" at bounding box center [365, 303] width 334 height 16
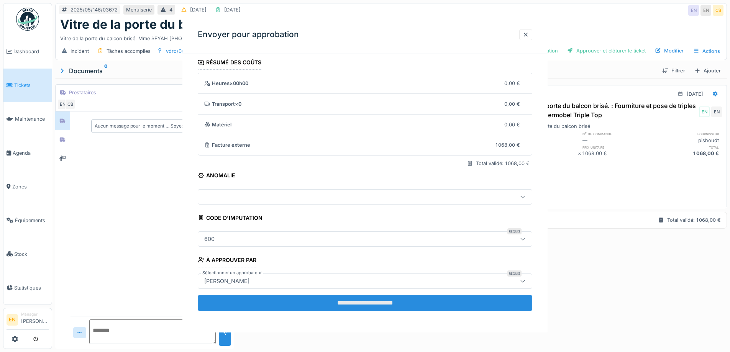
scroll to position [0, 0]
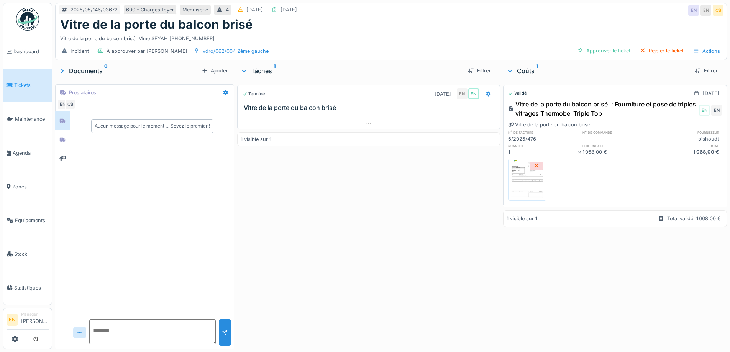
click at [357, 249] on div "Terminé 29/04/2025 EN EN Vitre de la porte du balcon brisé 1 visible sur 1" at bounding box center [368, 212] width 262 height 267
click at [357, 244] on div "Terminé 29/04/2025 EN EN Vitre de la porte du balcon brisé 1 visible sur 1" at bounding box center [368, 212] width 262 height 267
click at [289, 206] on div "Terminé [DATE] EN EN Vitre de la porte du balcon brisé 1 visible sur 1" at bounding box center [368, 212] width 262 height 267
click at [143, 323] on textarea at bounding box center [152, 331] width 126 height 25
type textarea "**********"
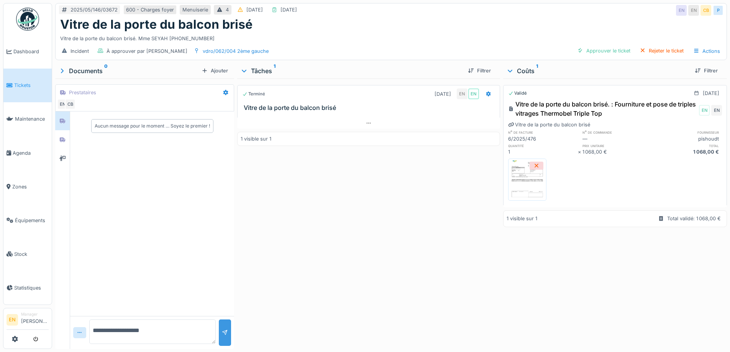
click at [222, 333] on div at bounding box center [225, 332] width 6 height 7
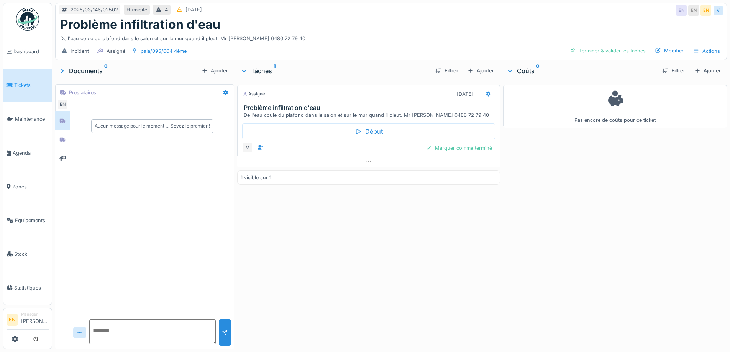
click at [300, 217] on div "Assigné [DATE] Problème infiltration d'eau De l'eau coule du plafond dans le sa…" at bounding box center [368, 212] width 262 height 267
click at [62, 140] on icon at bounding box center [62, 140] width 5 height 5
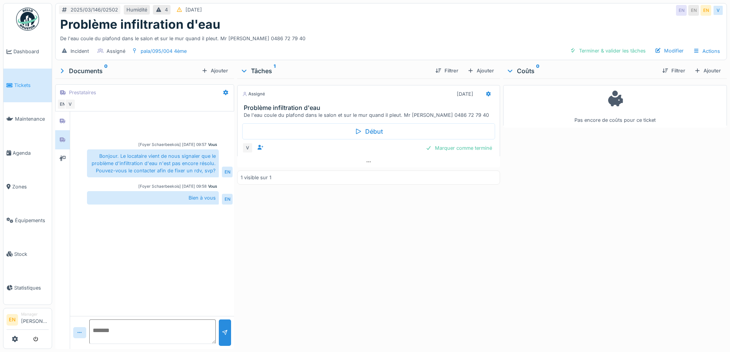
click at [354, 22] on div "Problème infiltration d'eau" at bounding box center [390, 24] width 661 height 15
drag, startPoint x: 389, startPoint y: 226, endPoint x: 395, endPoint y: 236, distance: 11.5
click at [390, 229] on div "Assigné [DATE] Problème infiltration d'eau De l'eau coule du plafond dans le sa…" at bounding box center [368, 212] width 262 height 267
drag, startPoint x: 422, startPoint y: 237, endPoint x: 521, endPoint y: 72, distance: 191.9
click at [424, 237] on div "Assigné [DATE] Problème infiltration d'eau De l'eau coule du plafond dans le sa…" at bounding box center [368, 212] width 262 height 267
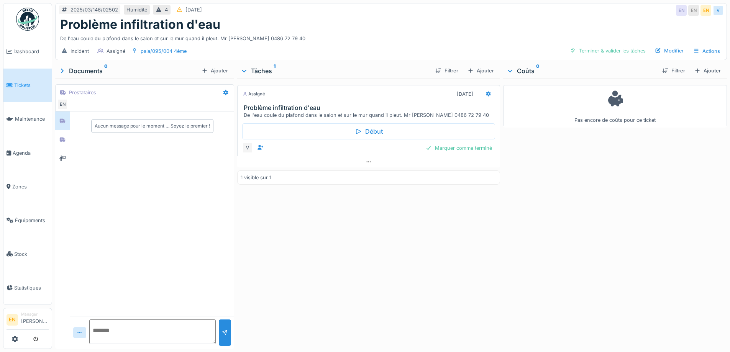
click at [165, 332] on textarea at bounding box center [152, 331] width 126 height 25
type textarea "**********"
click at [219, 336] on div at bounding box center [225, 332] width 12 height 26
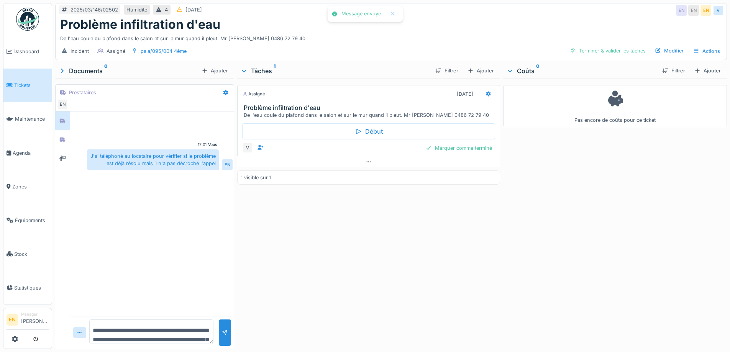
click at [334, 263] on div "Assigné [DATE] Problème infiltration d'eau De l'eau coule du plafond dans le sa…" at bounding box center [368, 212] width 262 height 267
